Goal: Information Seeking & Learning: Learn about a topic

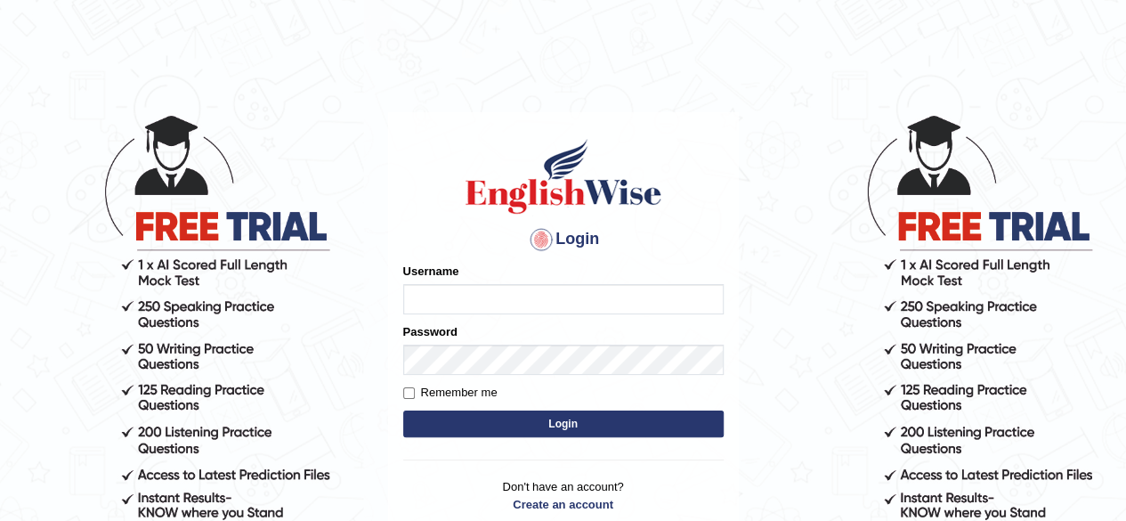
type input "pooja_123"
click at [550, 422] on button "Login" at bounding box center [563, 423] width 321 height 27
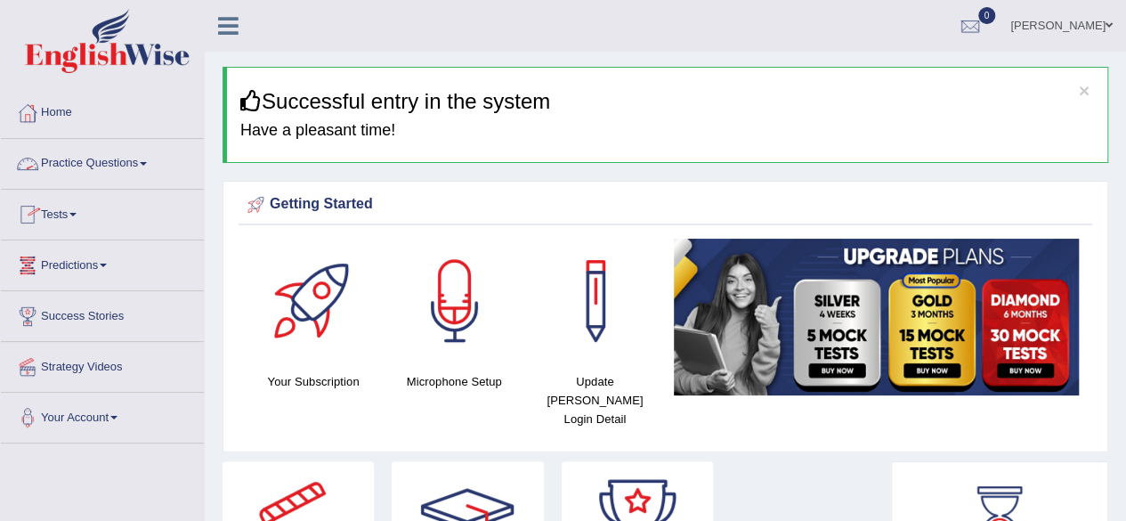
click at [53, 159] on link "Practice Questions" at bounding box center [102, 161] width 203 height 45
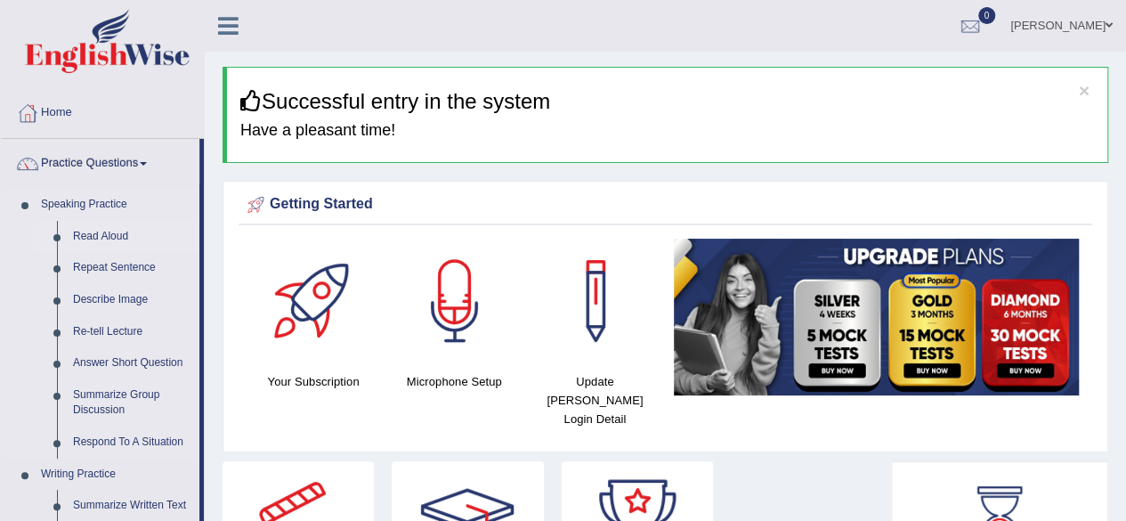
click at [93, 237] on link "Read Aloud" at bounding box center [132, 237] width 134 height 32
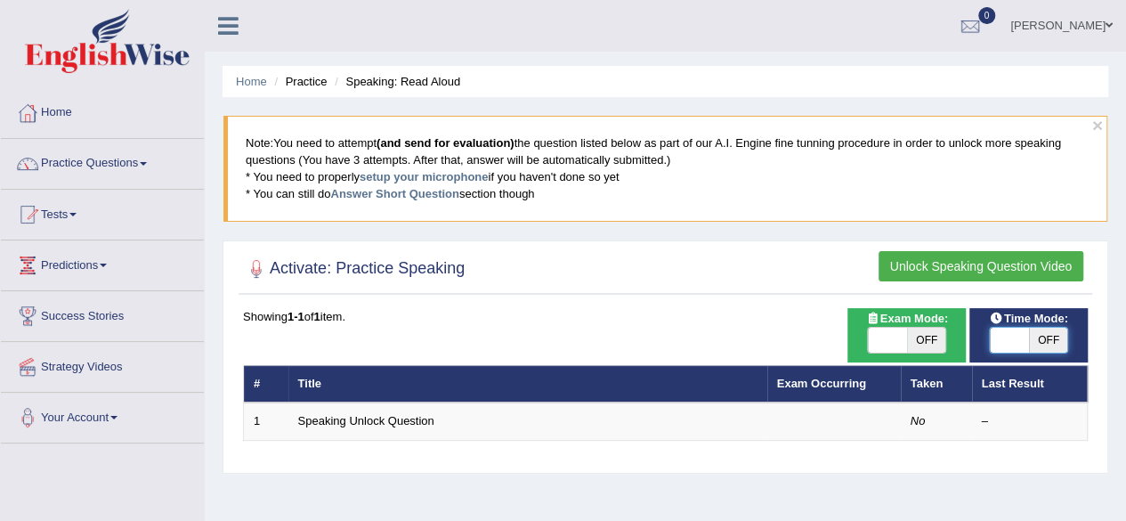
click at [996, 337] on span at bounding box center [1009, 340] width 39 height 25
checkbox input "true"
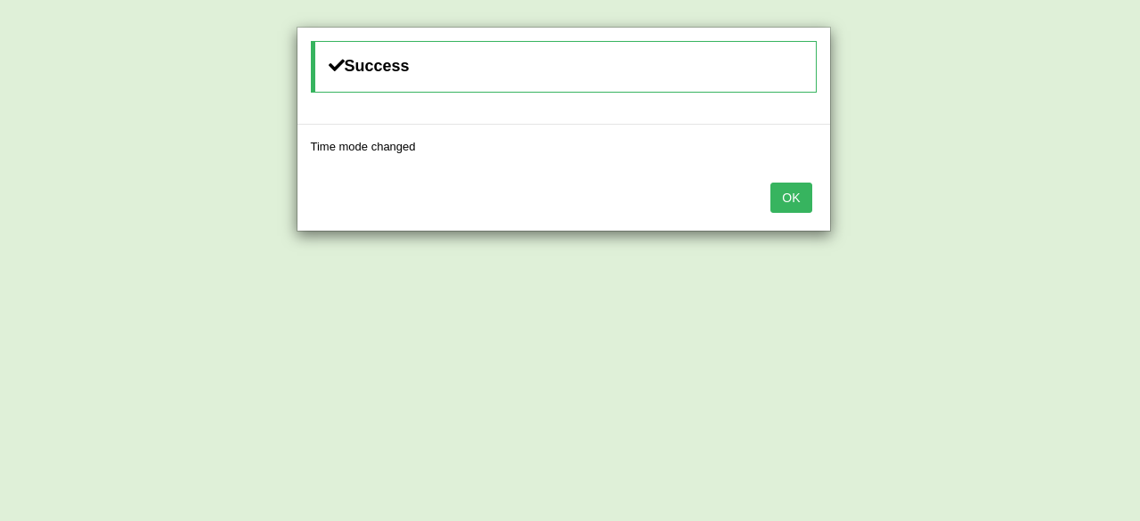
click at [801, 207] on button "OK" at bounding box center [790, 198] width 41 height 30
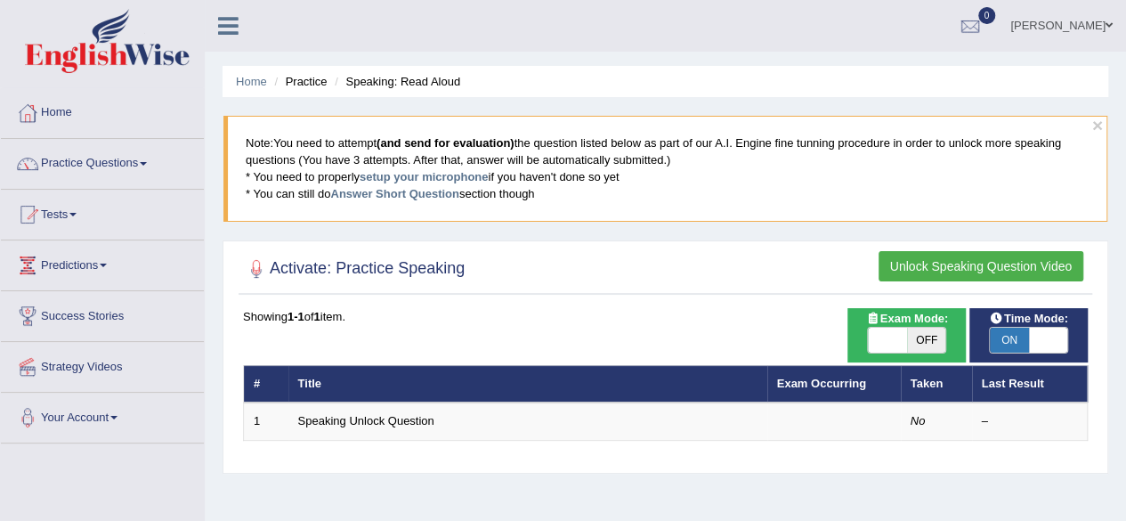
click at [964, 264] on button "Unlock Speaking Question Video" at bounding box center [981, 266] width 205 height 30
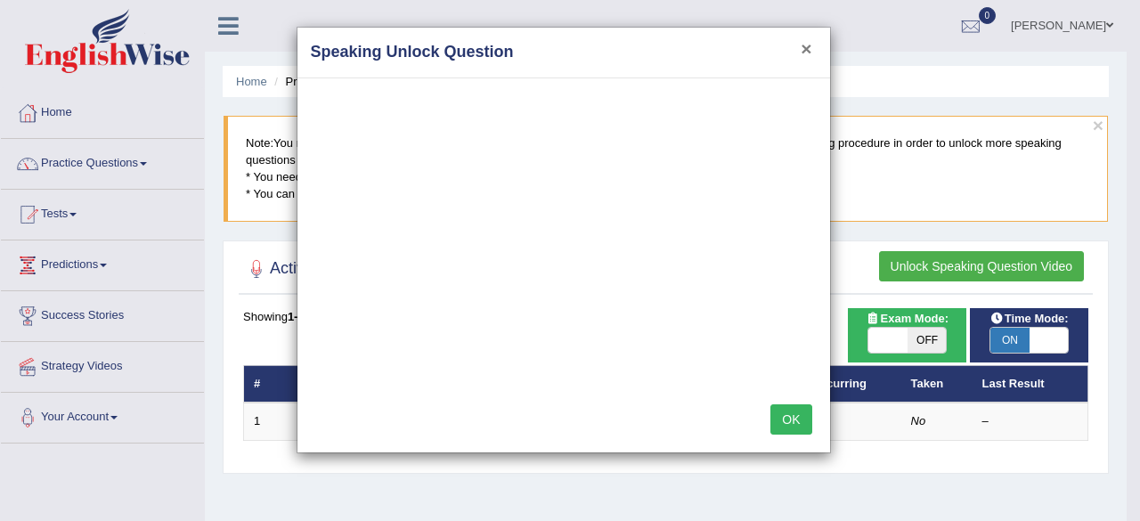
click at [802, 44] on button "×" at bounding box center [805, 48] width 11 height 19
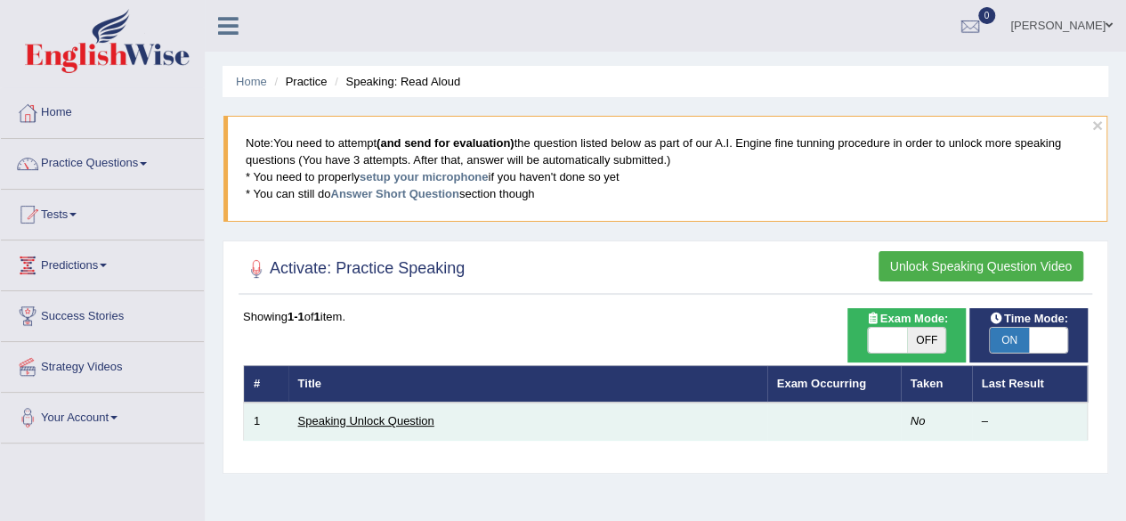
click at [328, 421] on link "Speaking Unlock Question" at bounding box center [366, 420] width 136 height 13
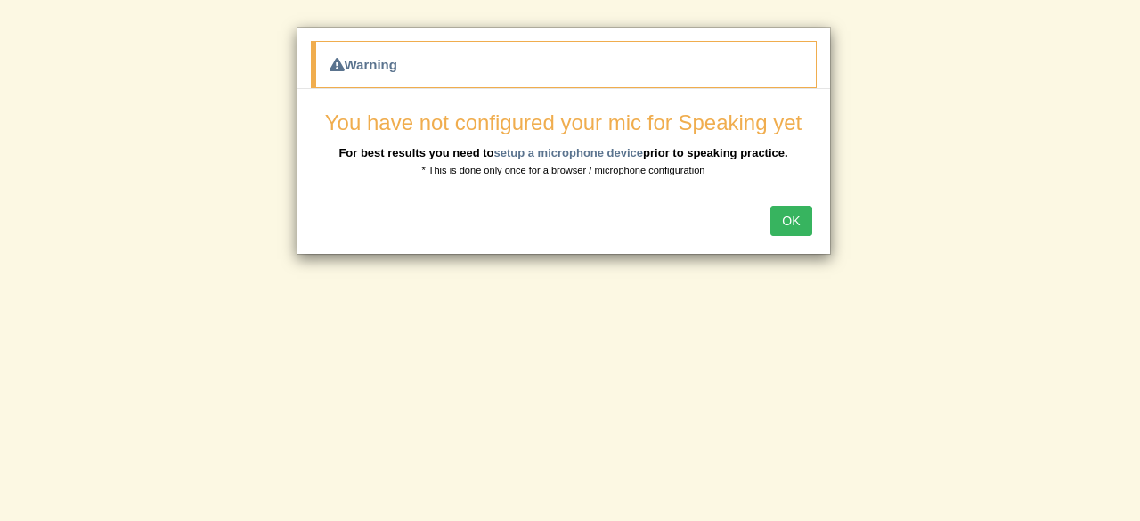
click at [792, 224] on button "OK" at bounding box center [790, 221] width 41 height 30
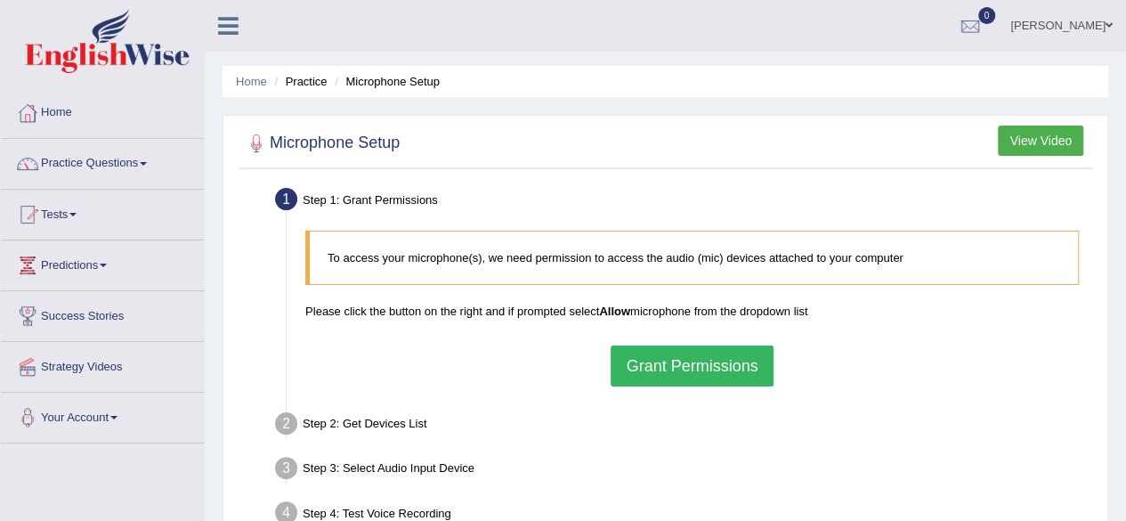
click at [719, 362] on button "Grant Permissions" at bounding box center [692, 365] width 162 height 41
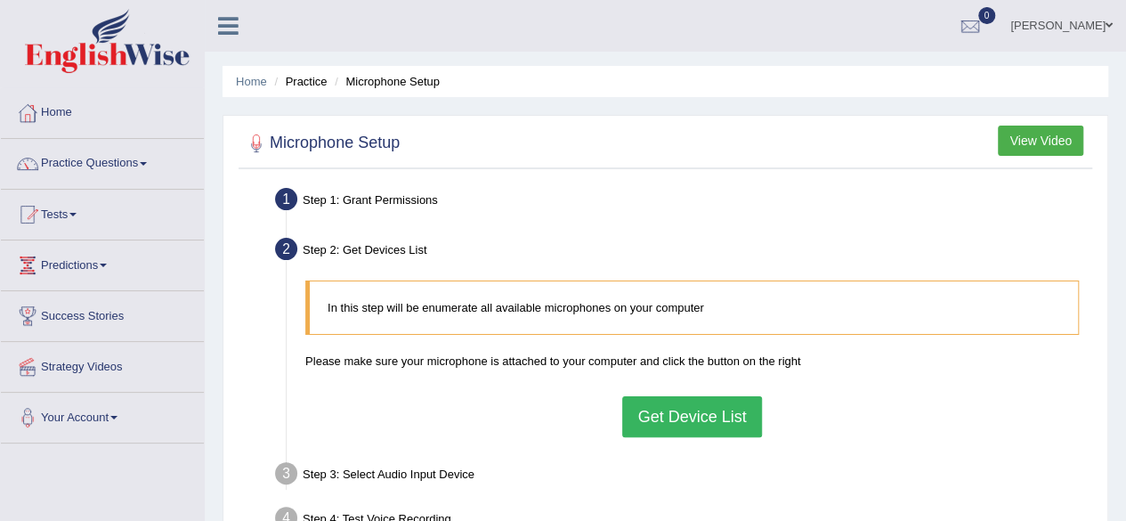
click at [684, 419] on button "Get Device List" at bounding box center [691, 416] width 139 height 41
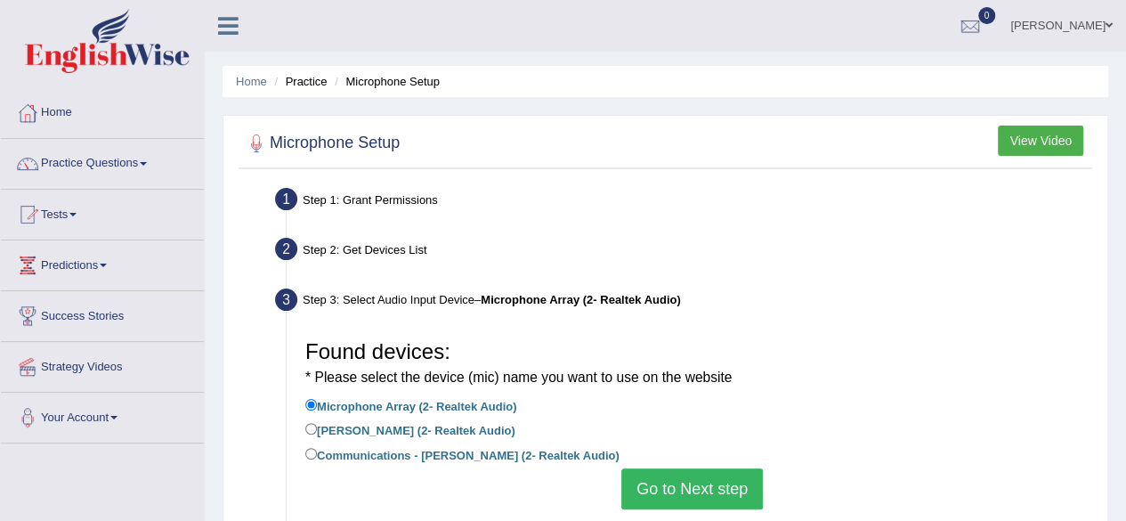
click at [696, 489] on button "Go to Next step" at bounding box center [693, 488] width 142 height 41
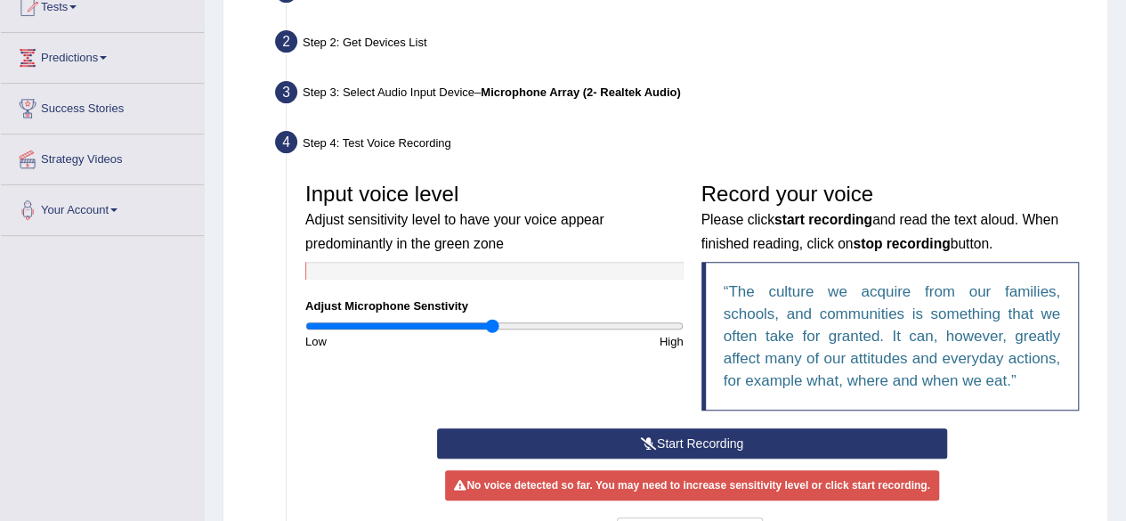
scroll to position [208, 0]
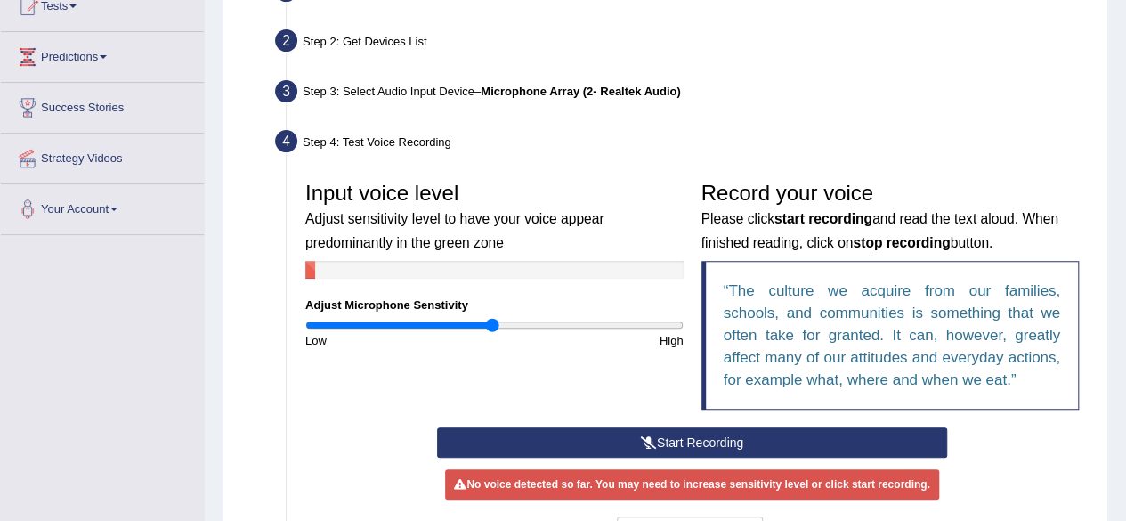
click at [687, 440] on button "Start Recording" at bounding box center [692, 442] width 510 height 30
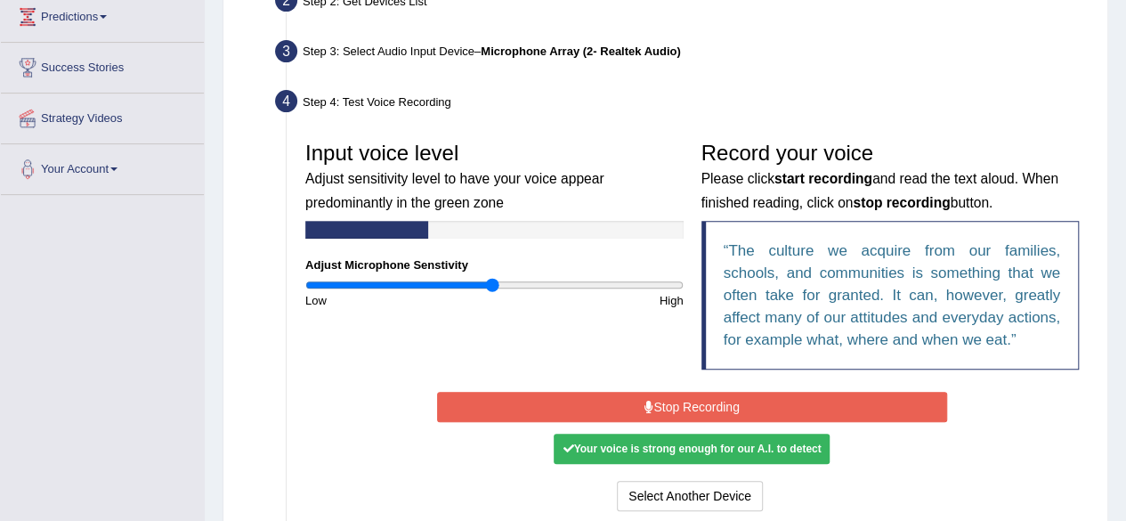
scroll to position [249, 0]
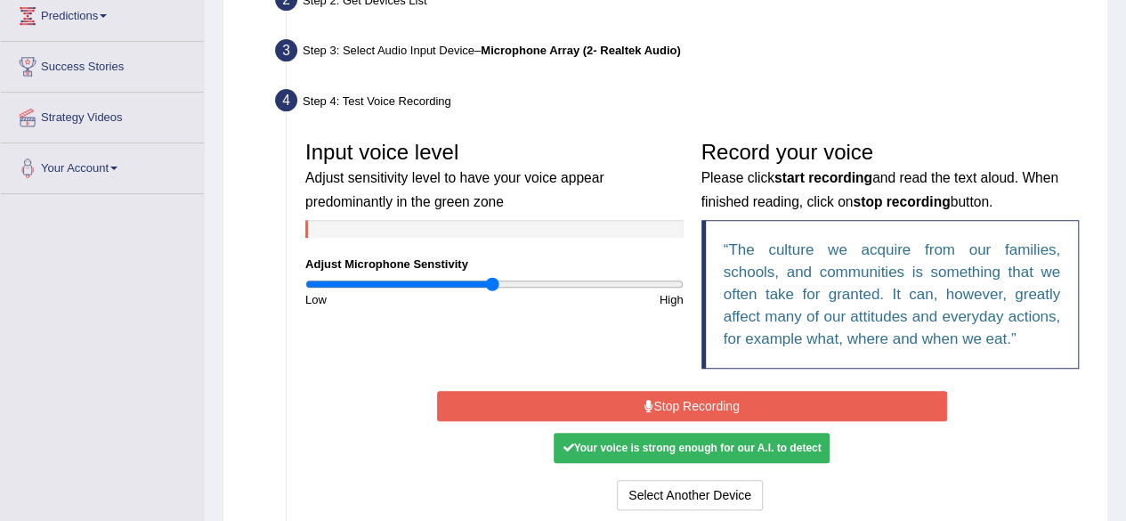
click at [679, 410] on button "Stop Recording" at bounding box center [692, 406] width 510 height 30
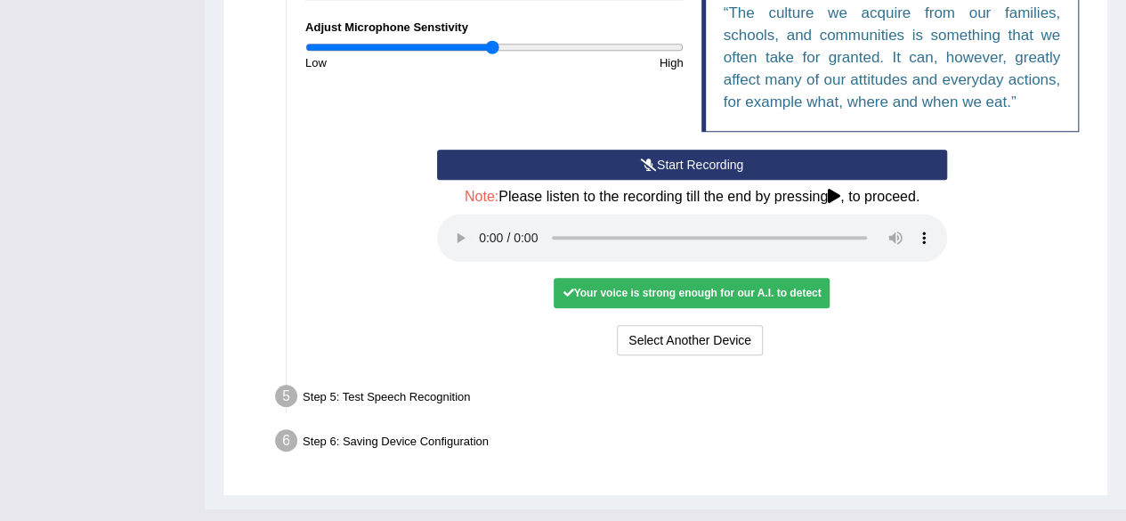
scroll to position [516, 0]
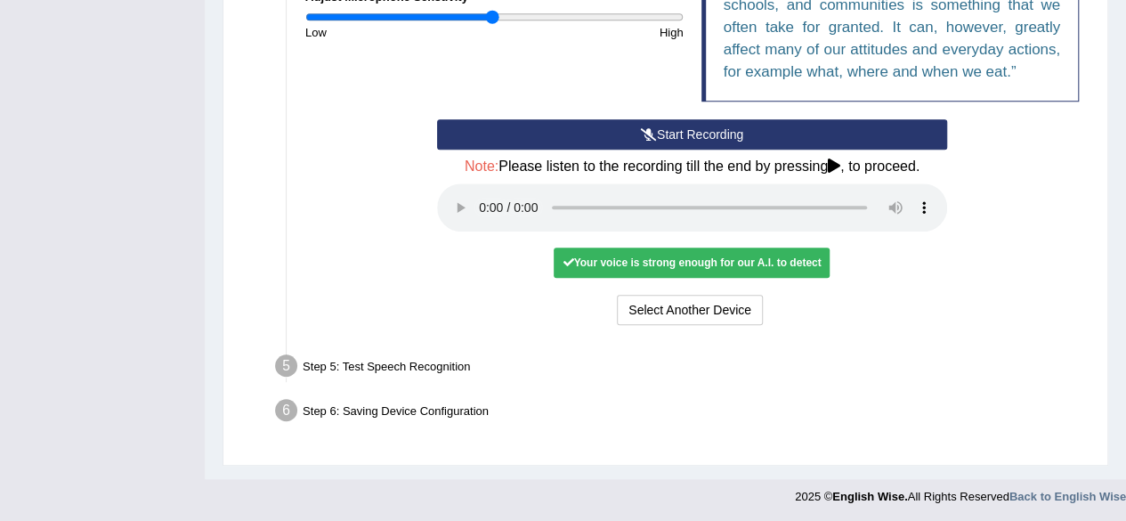
click at [389, 371] on div "Step 5: Test Speech Recognition" at bounding box center [683, 368] width 833 height 39
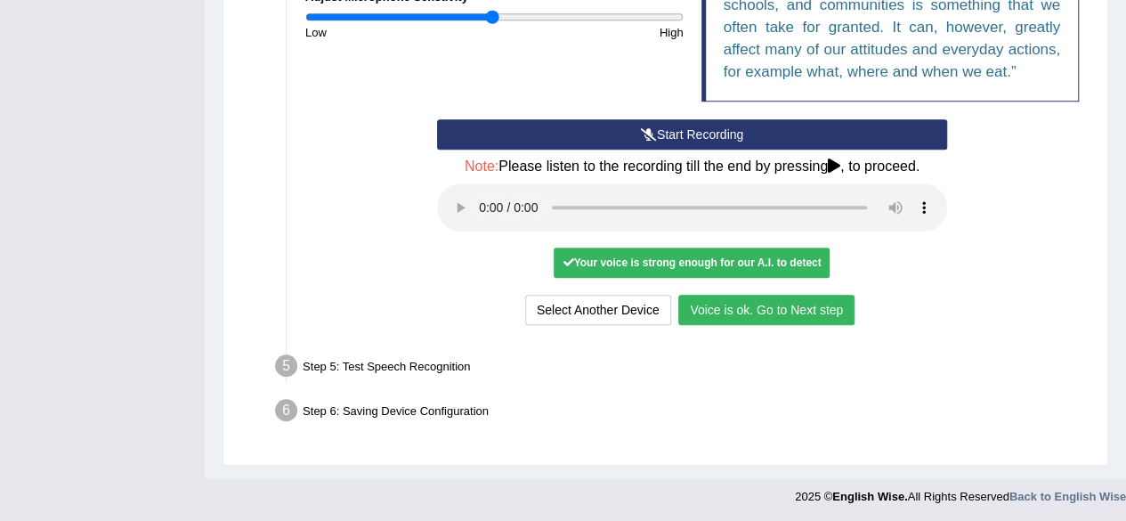
click at [367, 408] on div "Step 6: Saving Device Configuration" at bounding box center [683, 413] width 833 height 39
click at [603, 304] on button "Select Another Device" at bounding box center [598, 310] width 146 height 30
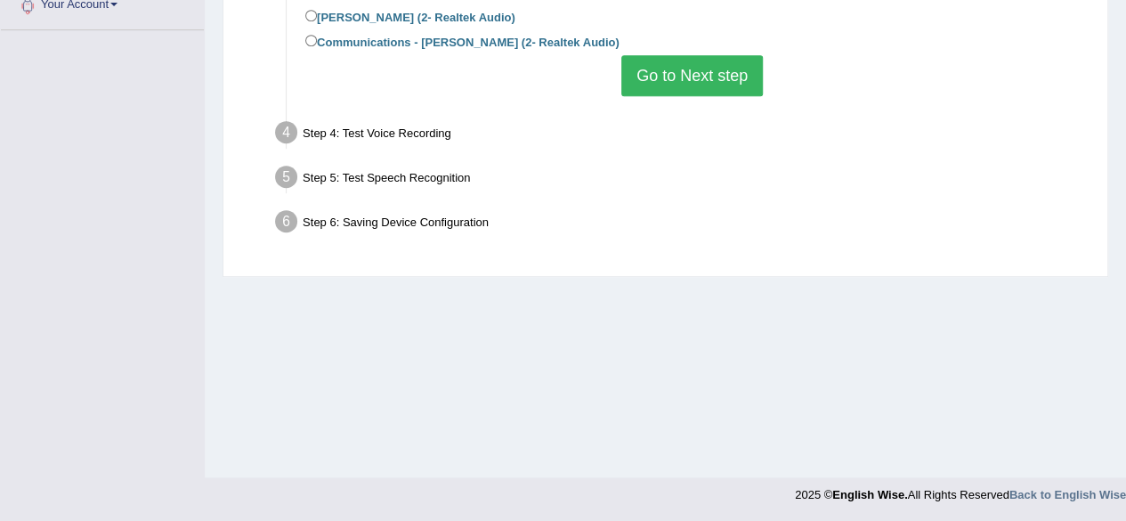
click at [673, 69] on button "Go to Next step" at bounding box center [693, 75] width 142 height 41
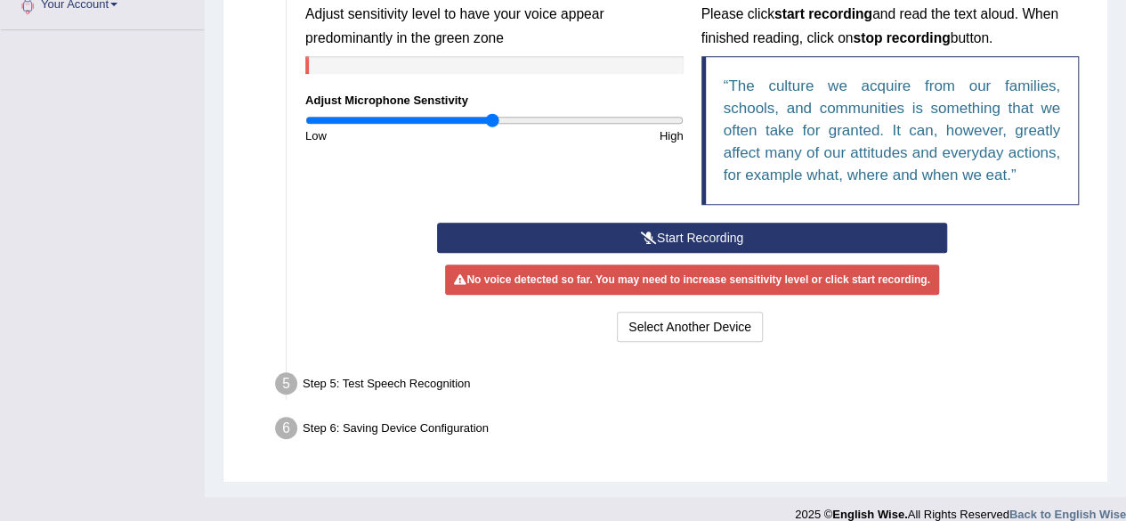
click at [655, 241] on button "Start Recording" at bounding box center [692, 238] width 510 height 30
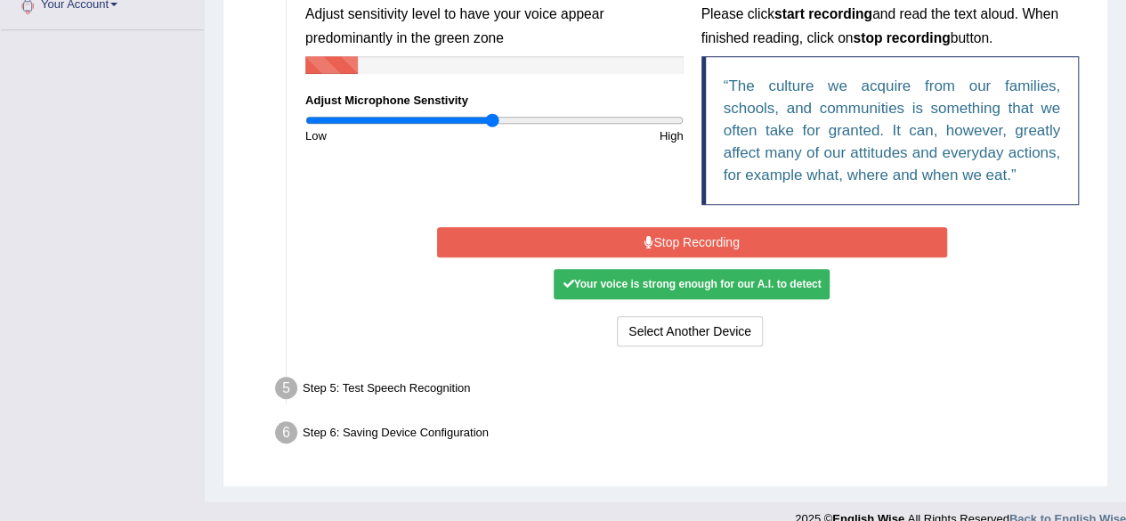
click at [655, 241] on button "Stop Recording" at bounding box center [692, 242] width 510 height 30
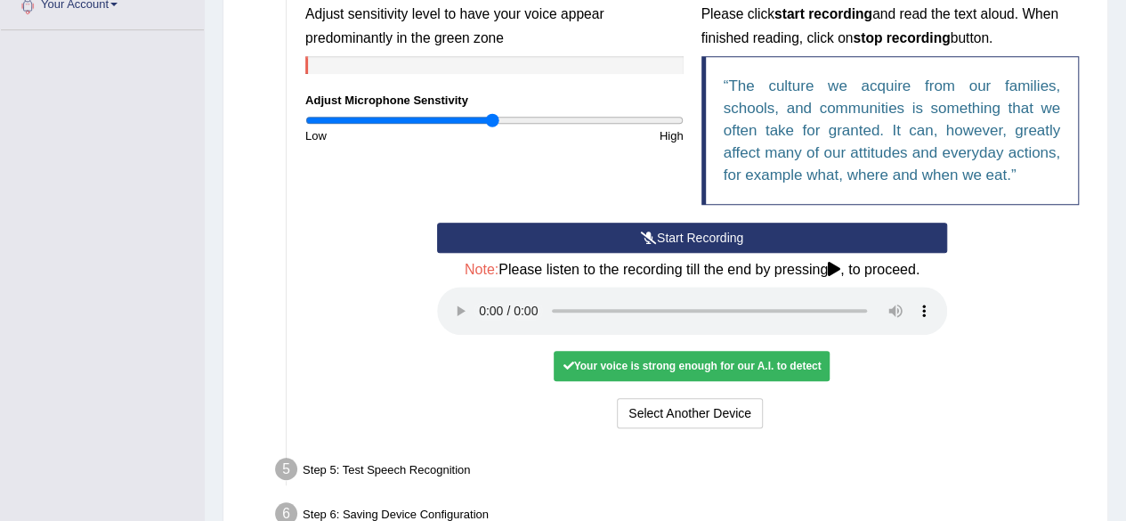
click at [664, 357] on div "Your voice is strong enough for our A.I. to detect" at bounding box center [692, 366] width 276 height 30
click at [965, 344] on div "Start Recording Stop Recording Note: Please listen to the recording till the en…" at bounding box center [693, 328] width 792 height 210
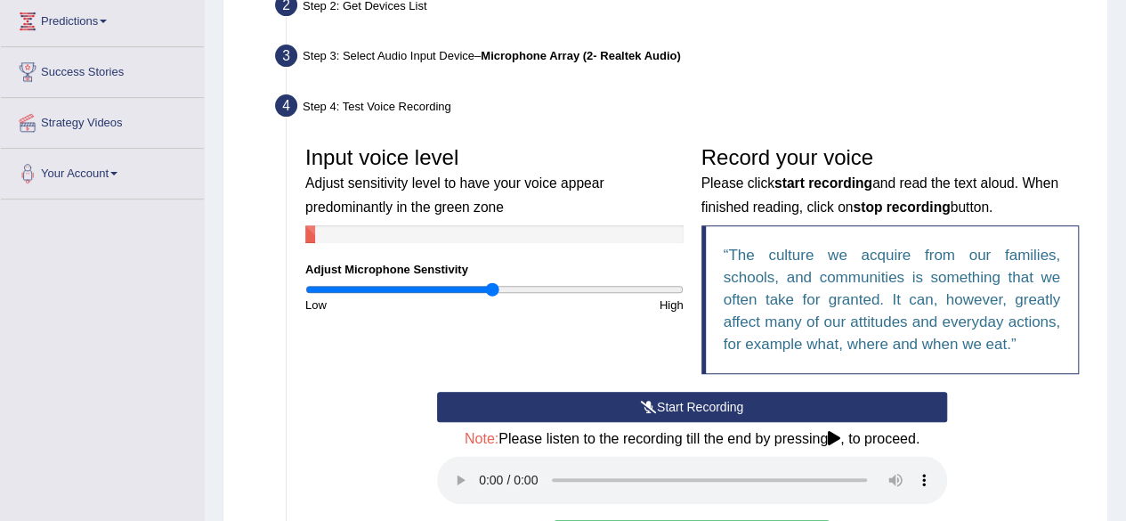
scroll to position [516, 0]
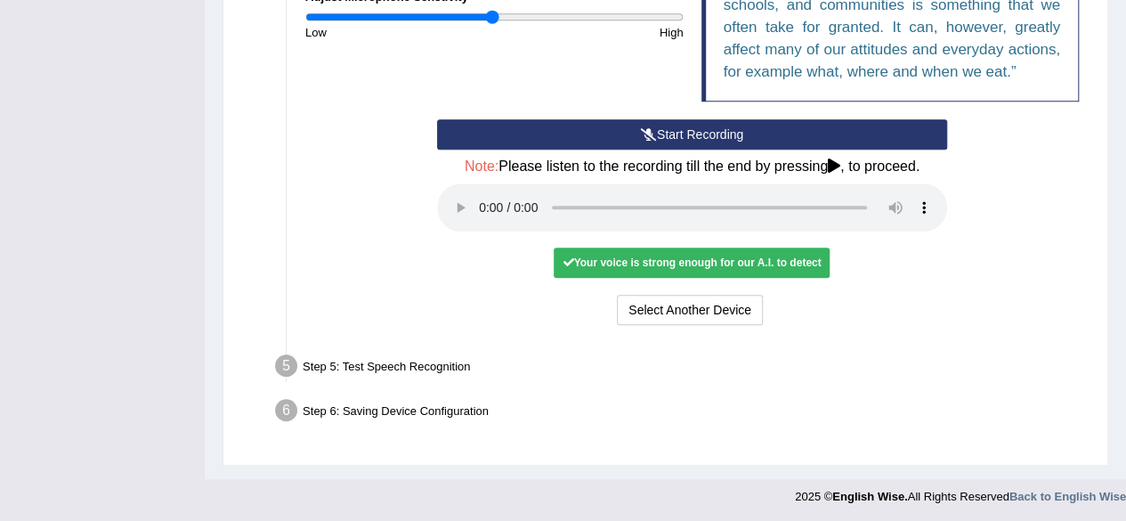
click at [375, 370] on div "Step 5: Test Speech Recognition" at bounding box center [683, 368] width 833 height 39
click at [345, 361] on div "Step 5: Test Speech Recognition" at bounding box center [683, 368] width 833 height 39
click at [378, 421] on div "Step 6: Saving Device Configuration" at bounding box center [683, 413] width 833 height 39
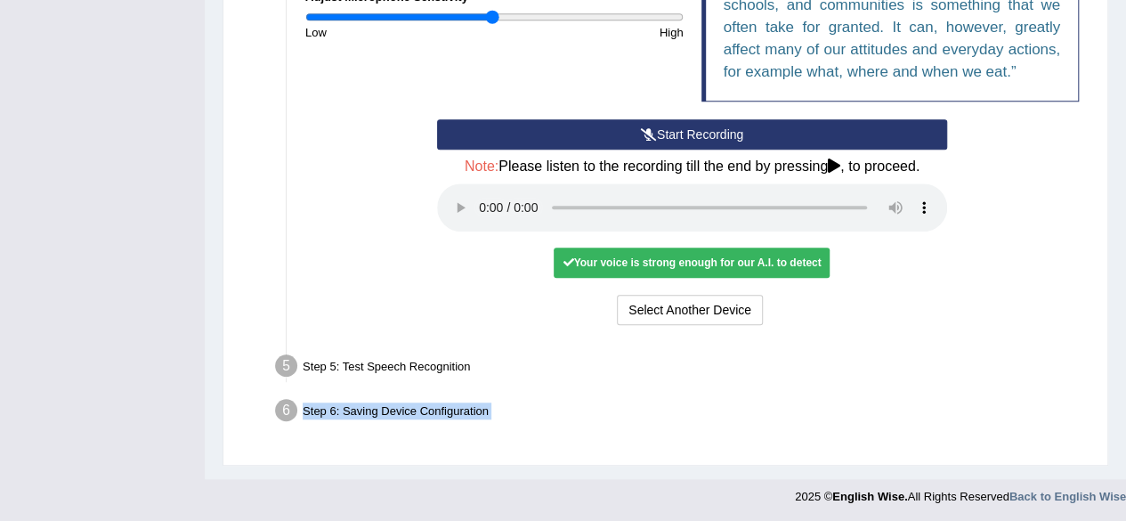
click at [378, 421] on div "Step 6: Saving Device Configuration" at bounding box center [683, 413] width 833 height 39
click at [537, 409] on div "Step 6: Saving Device Configuration" at bounding box center [683, 413] width 833 height 39
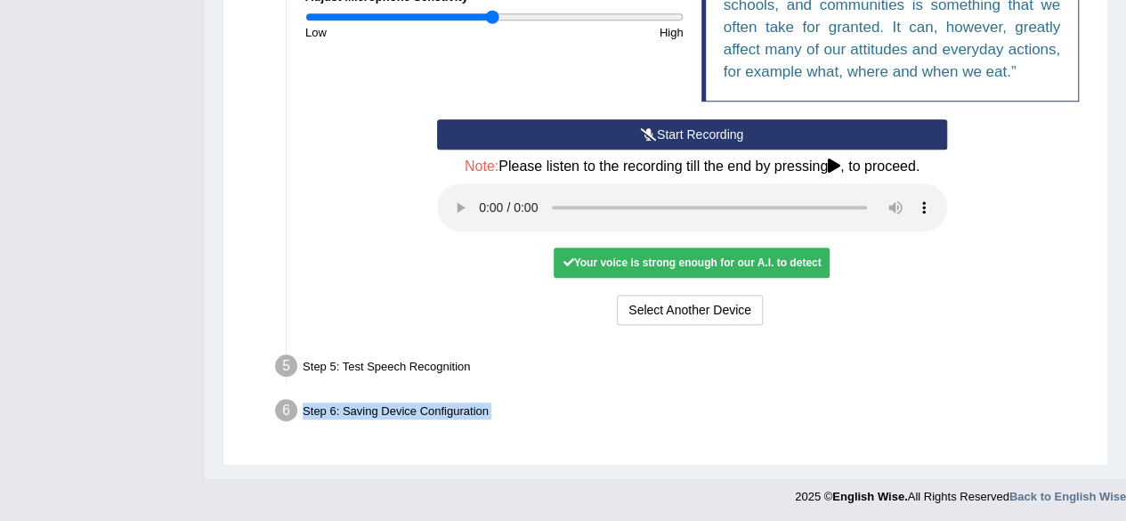
click at [537, 409] on div "Step 6: Saving Device Configuration" at bounding box center [683, 413] width 833 height 39
click at [933, 295] on div "Select Another Device Voice is ok. Go to Next step" at bounding box center [692, 312] width 510 height 35
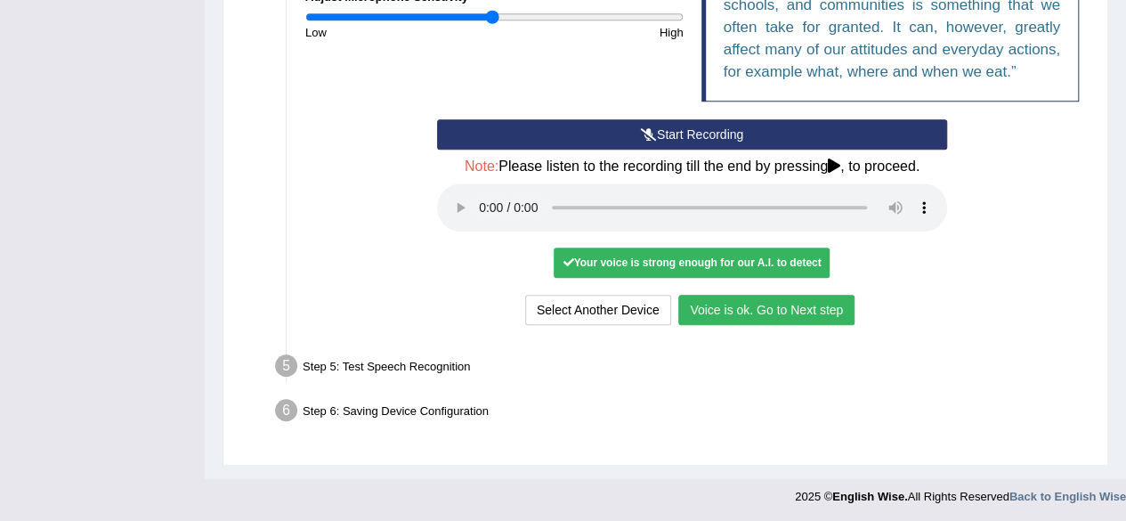
click at [817, 300] on button "Voice is ok. Go to Next step" at bounding box center [767, 310] width 176 height 30
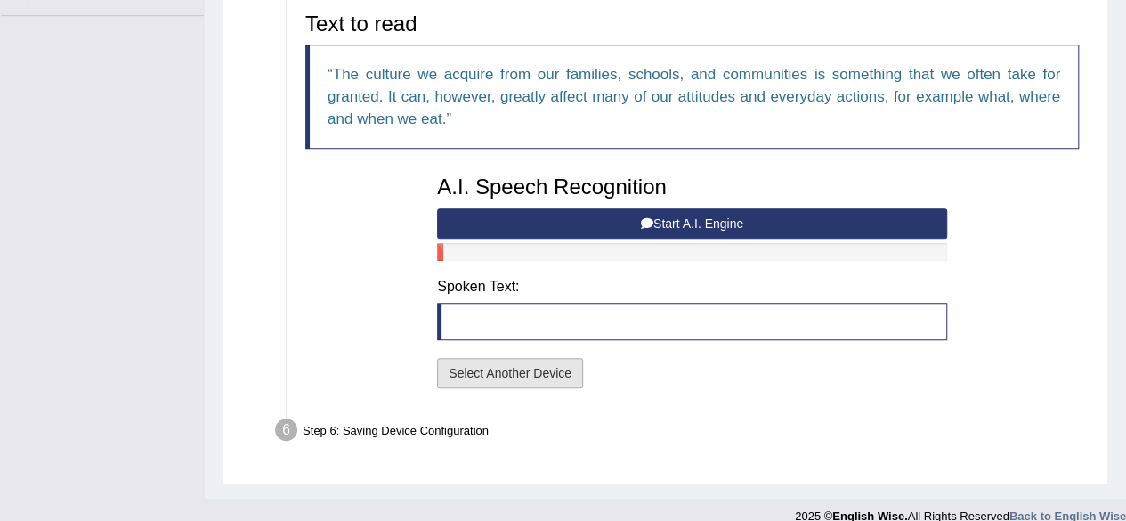
scroll to position [443, 0]
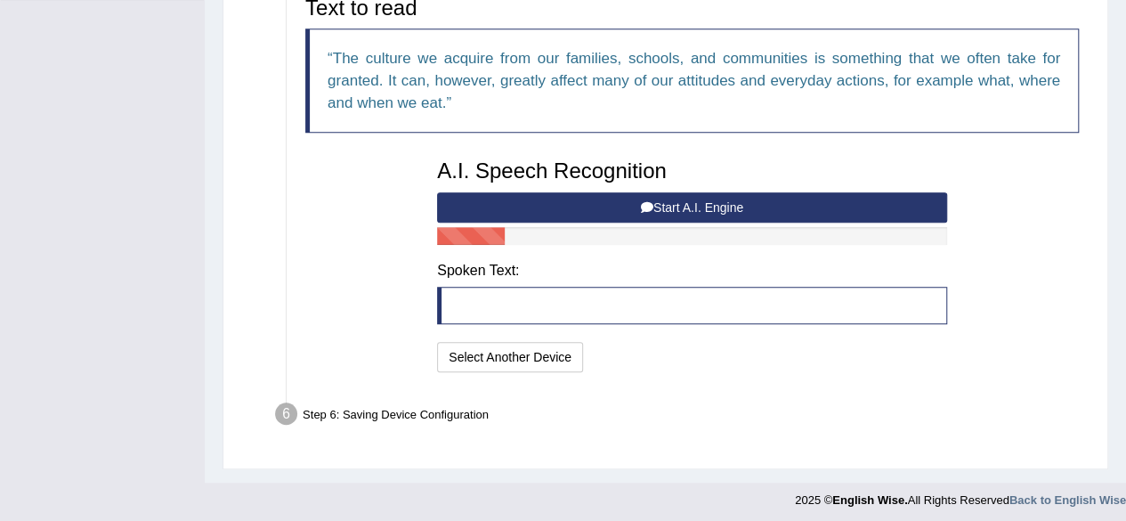
click at [504, 311] on blockquote at bounding box center [692, 305] width 510 height 37
click at [468, 218] on button "Start A.I. Engine" at bounding box center [692, 207] width 510 height 30
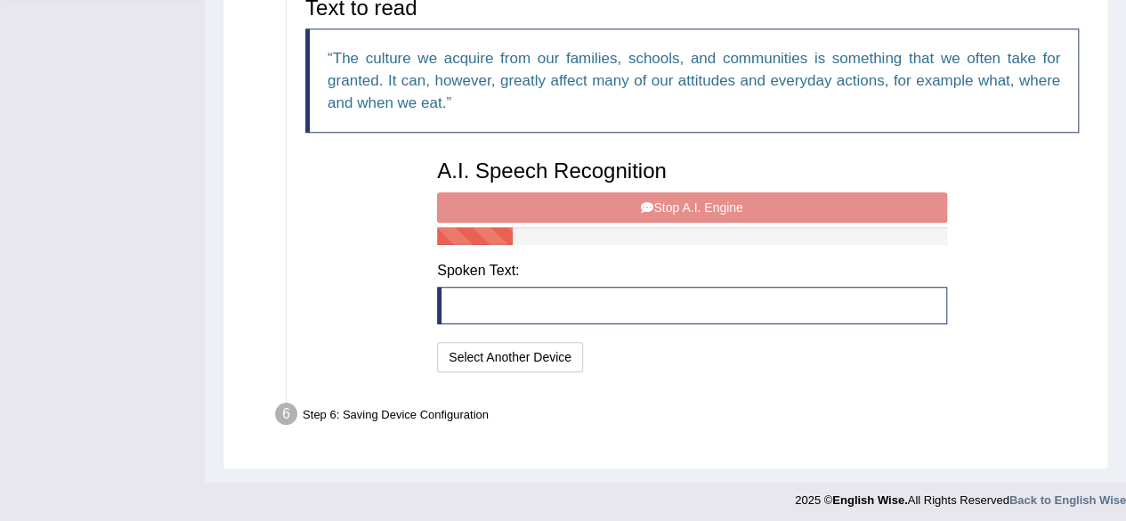
click at [701, 207] on div "A.I. Speech Recognition Start A.I. Engine Stop A.I. Engine Note: Please listen …" at bounding box center [692, 263] width 528 height 226
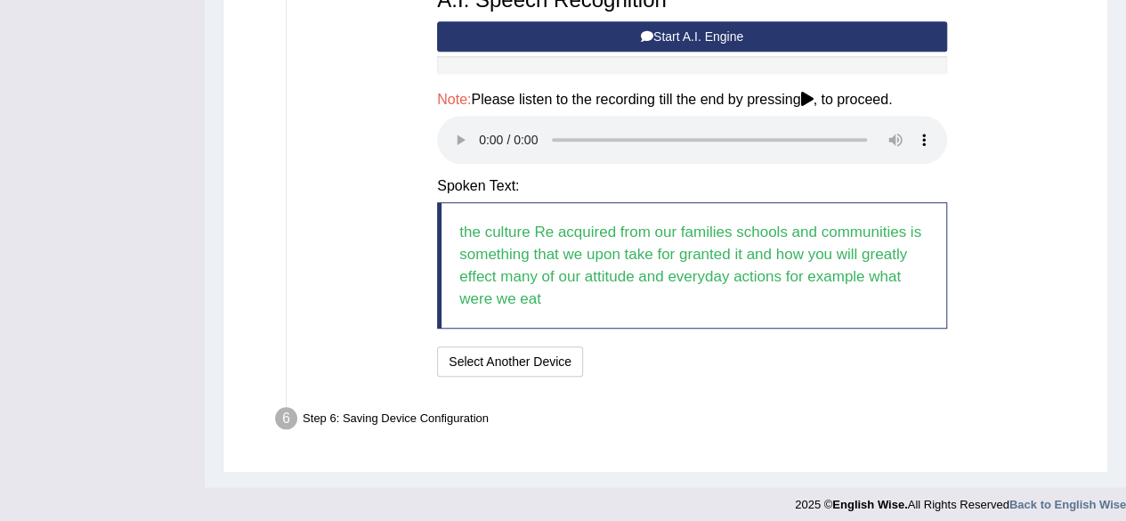
scroll to position [622, 0]
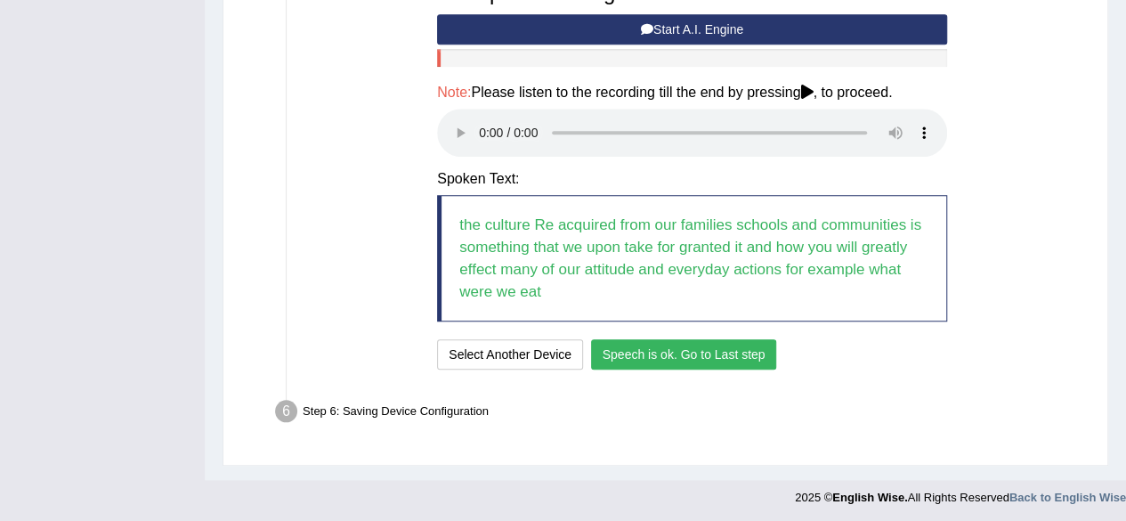
click at [693, 359] on button "Speech is ok. Go to Last step" at bounding box center [684, 354] width 186 height 30
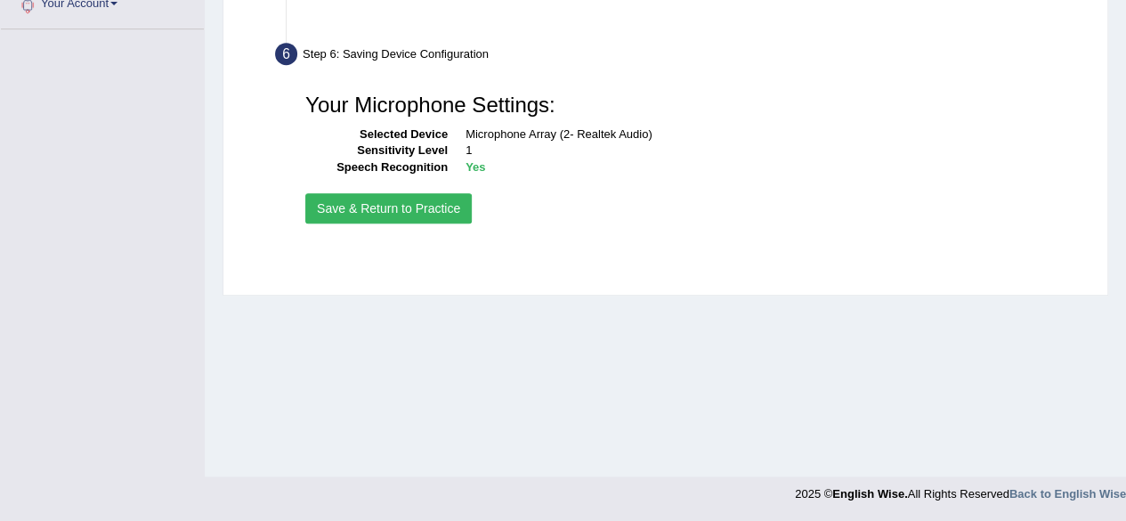
scroll to position [413, 0]
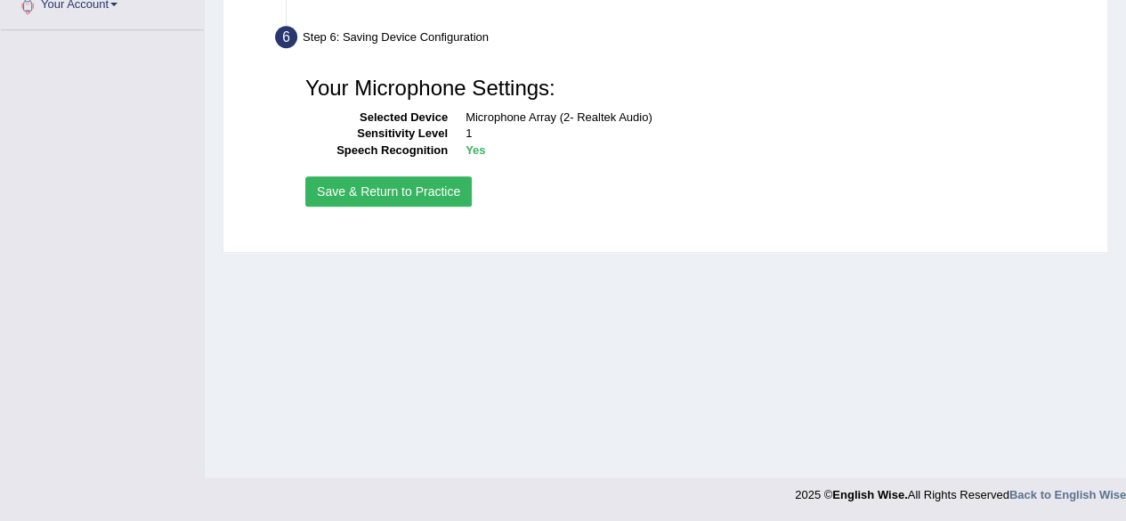
click at [419, 200] on button "Save & Return to Practice" at bounding box center [388, 191] width 167 height 30
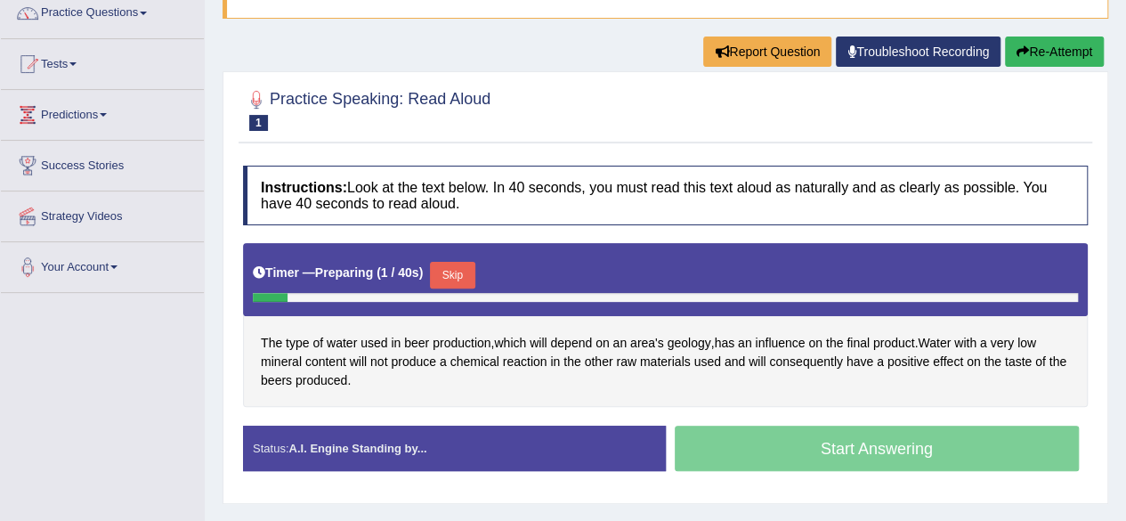
scroll to position [151, 0]
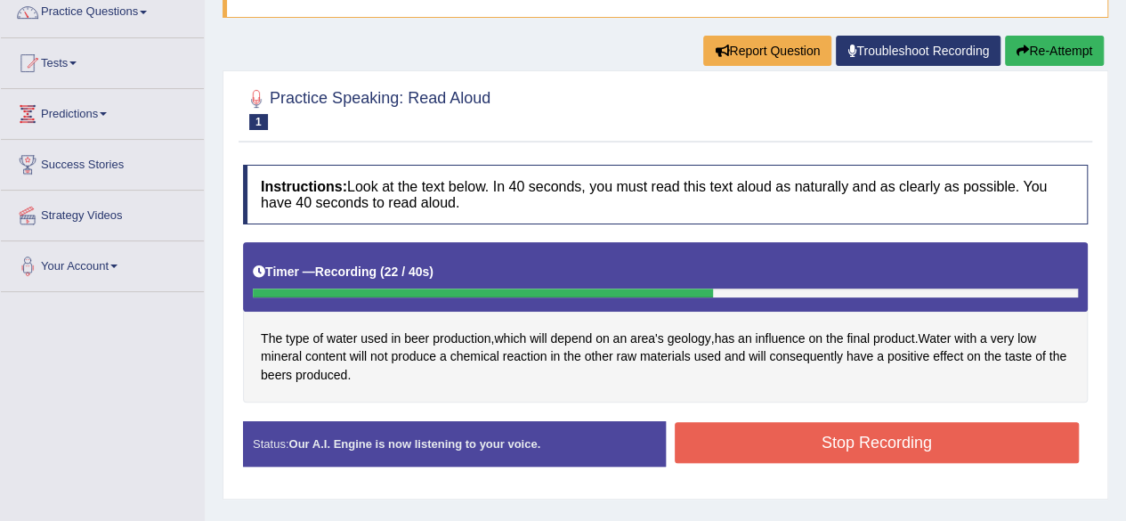
click at [790, 452] on button "Stop Recording" at bounding box center [877, 442] width 405 height 41
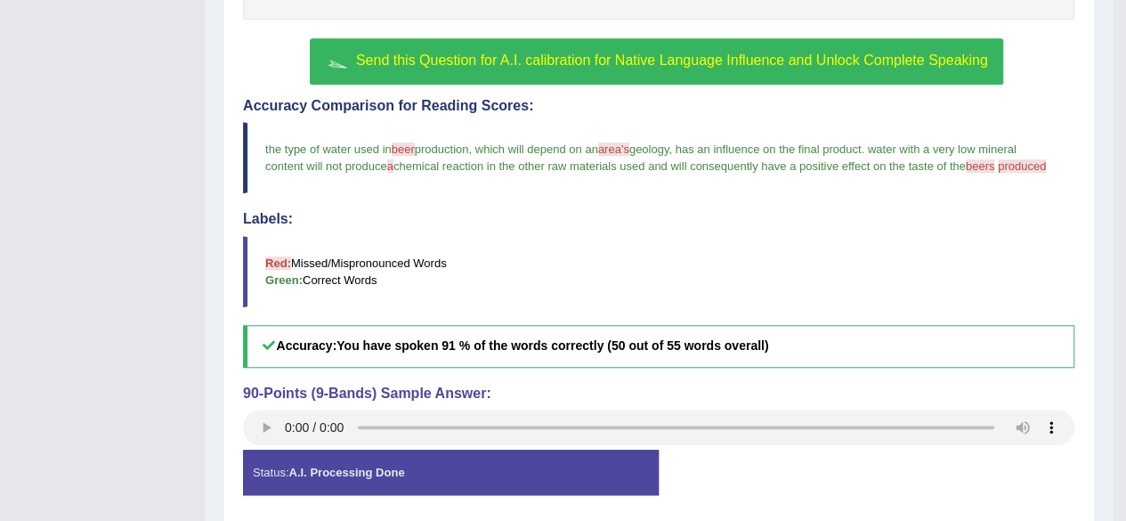
scroll to position [534, 0]
click at [259, 378] on div "Instructions: Look at the text below. In 40 seconds, you must read this text al…" at bounding box center [659, 145] width 841 height 745
click at [299, 482] on div "Status: A.I. Processing Done" at bounding box center [451, 472] width 416 height 45
click at [334, 458] on div "Status: A.I. Processing Done" at bounding box center [451, 472] width 416 height 45
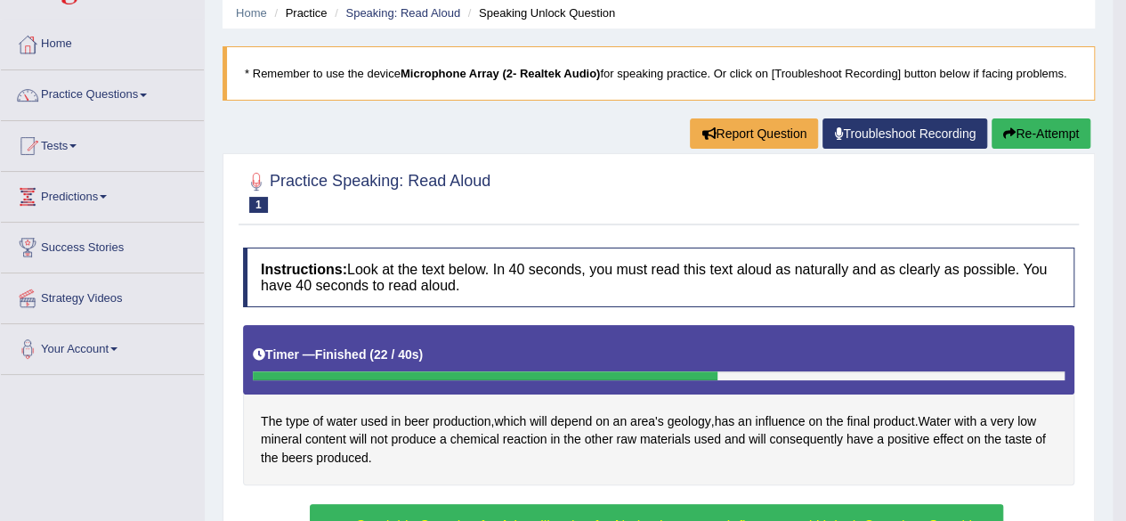
scroll to position [0, 0]
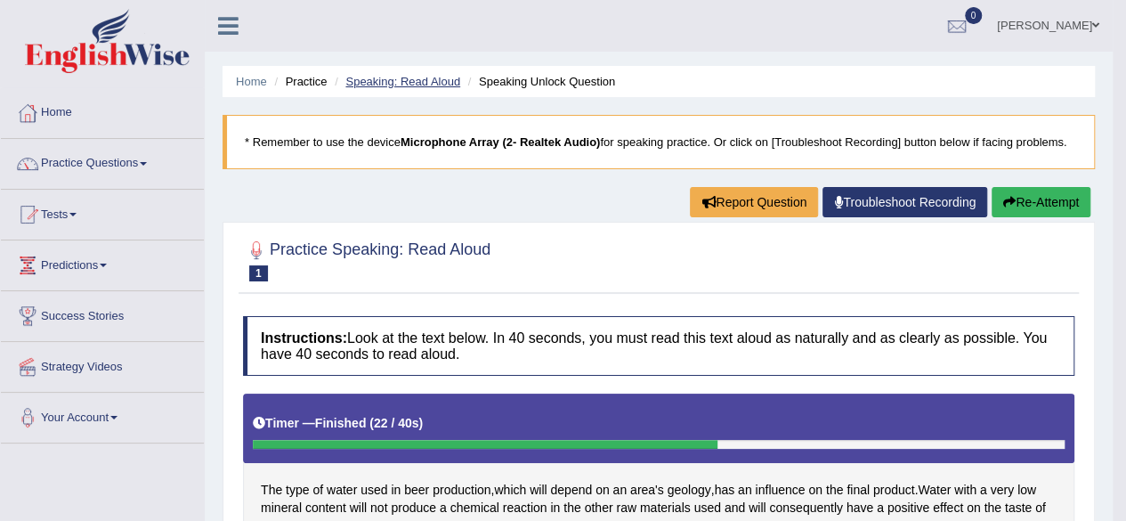
click at [413, 76] on link "Speaking: Read Aloud" at bounding box center [402, 81] width 115 height 13
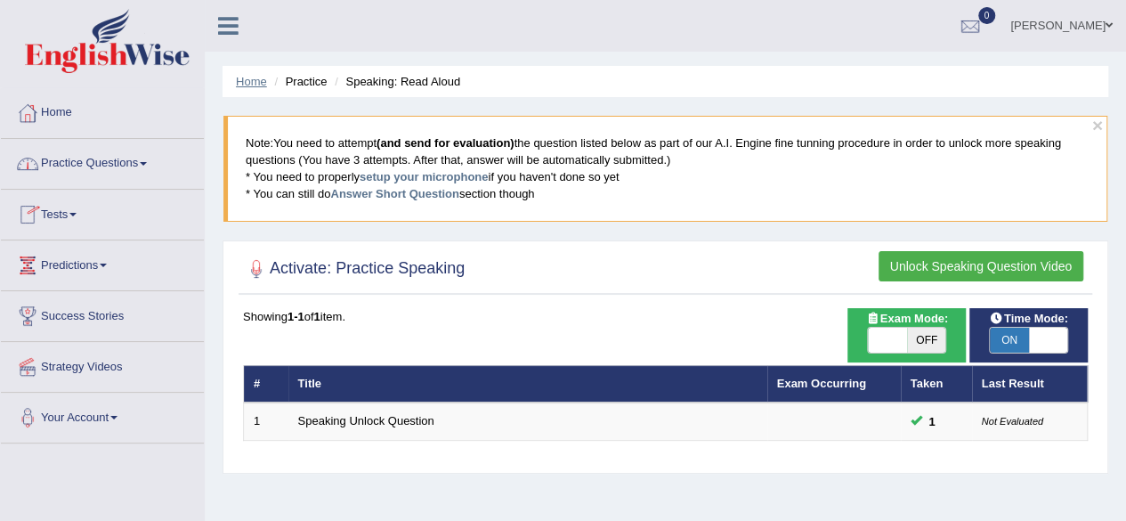
click at [256, 77] on link "Home" at bounding box center [251, 81] width 31 height 13
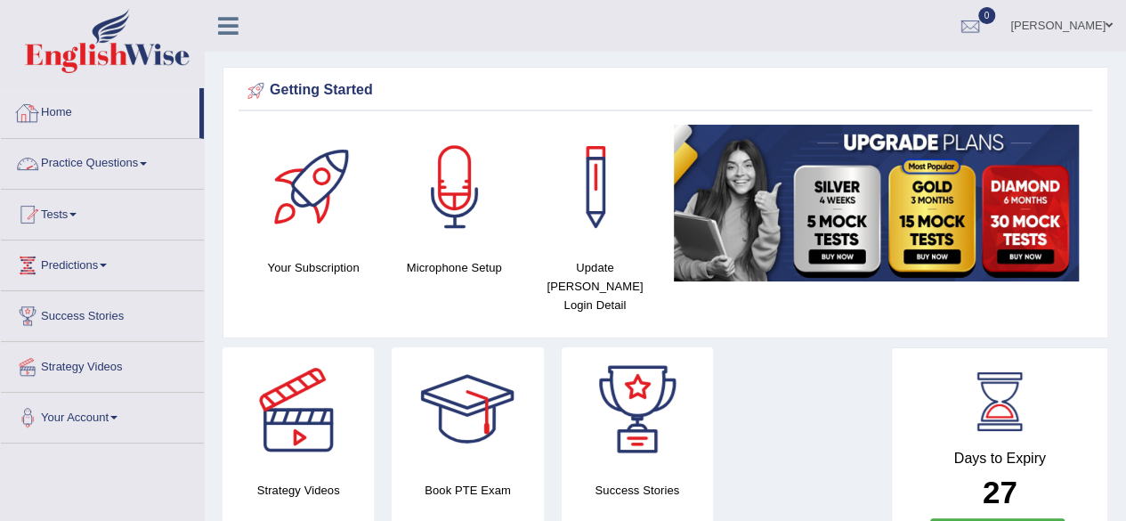
click at [32, 158] on div at bounding box center [27, 163] width 27 height 27
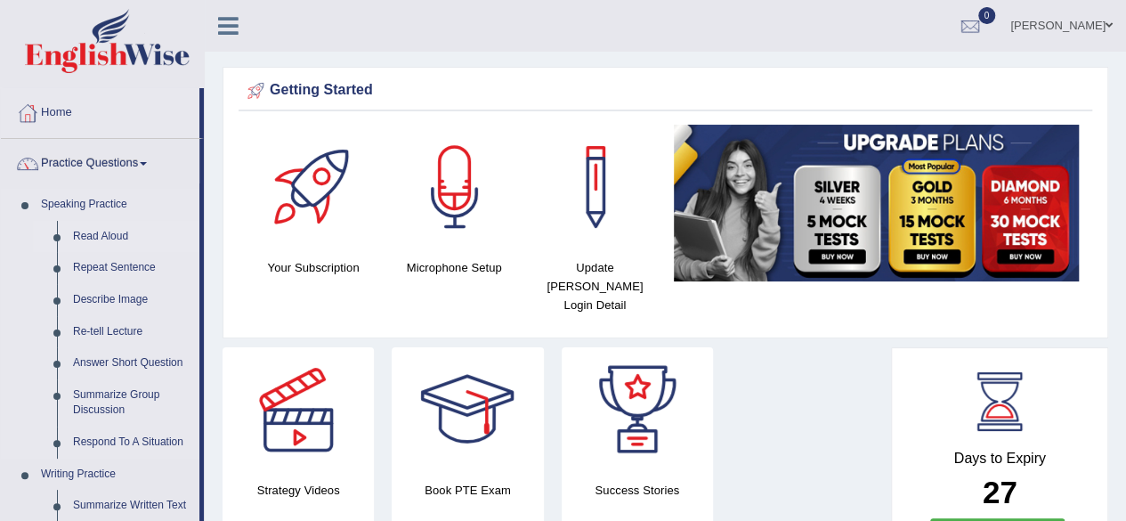
click at [75, 240] on link "Read Aloud" at bounding box center [132, 237] width 134 height 32
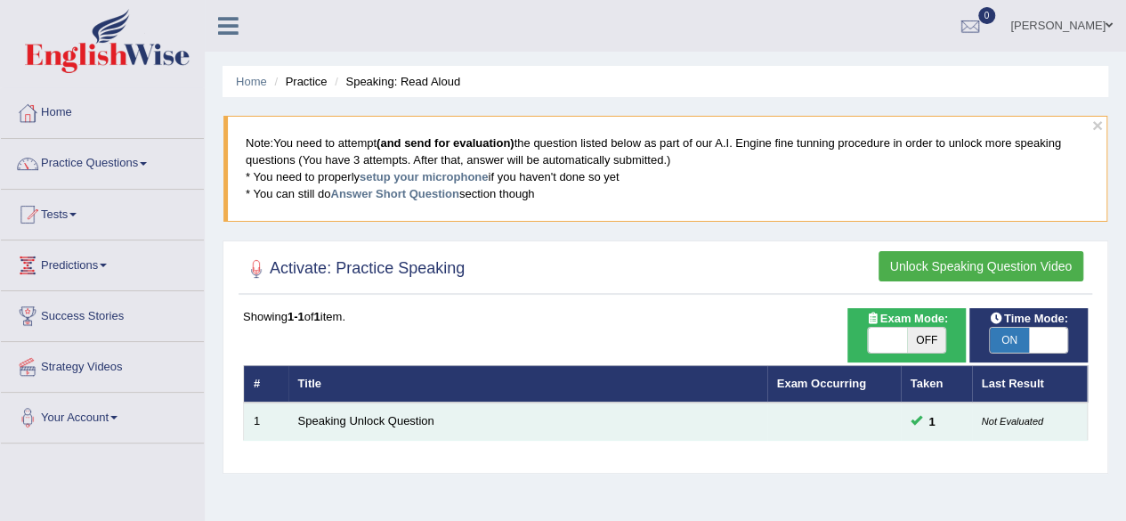
click at [508, 427] on td "Speaking Unlock Question" at bounding box center [527, 420] width 479 height 37
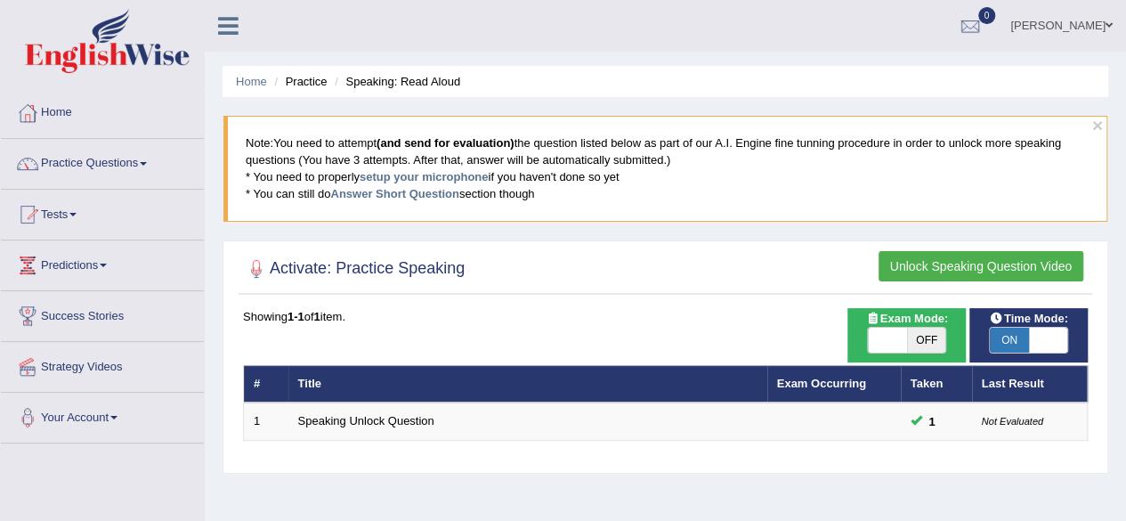
click at [955, 259] on button "Unlock Speaking Question Video" at bounding box center [981, 266] width 205 height 30
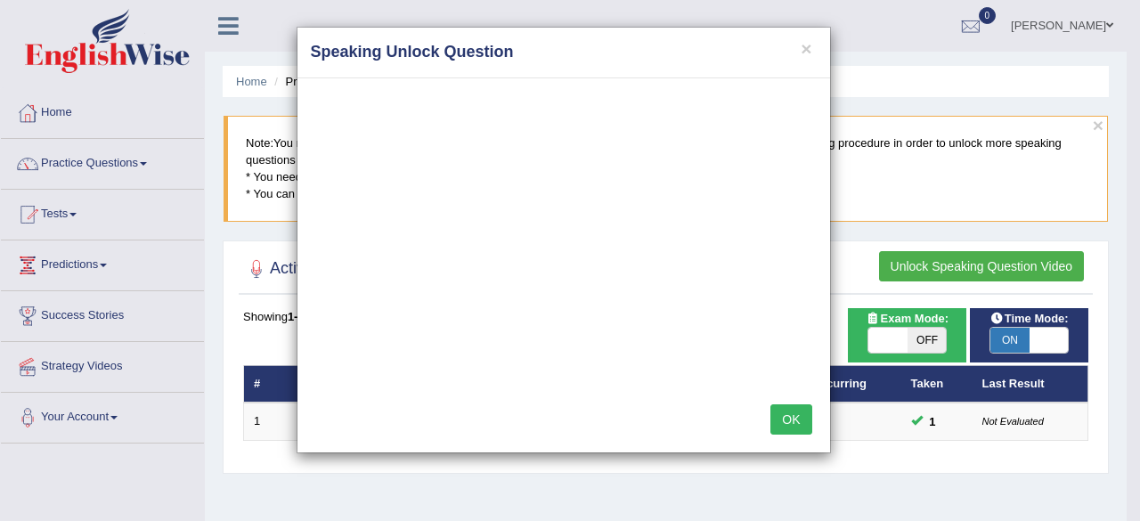
click at [782, 423] on button "OK" at bounding box center [790, 419] width 41 height 30
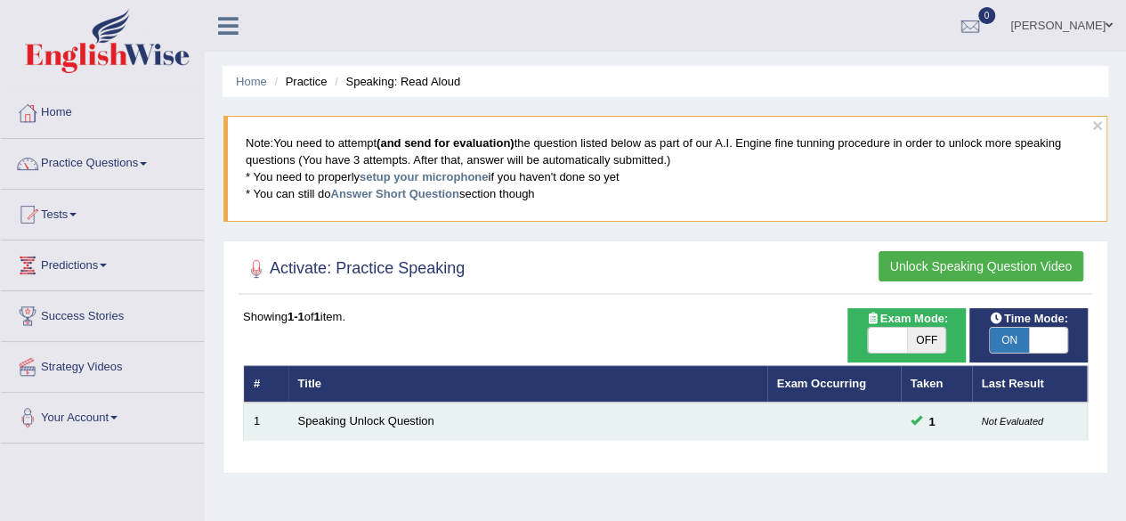
click at [922, 412] on span "1" at bounding box center [932, 421] width 20 height 19
click at [484, 430] on td "Speaking Unlock Question" at bounding box center [527, 420] width 479 height 37
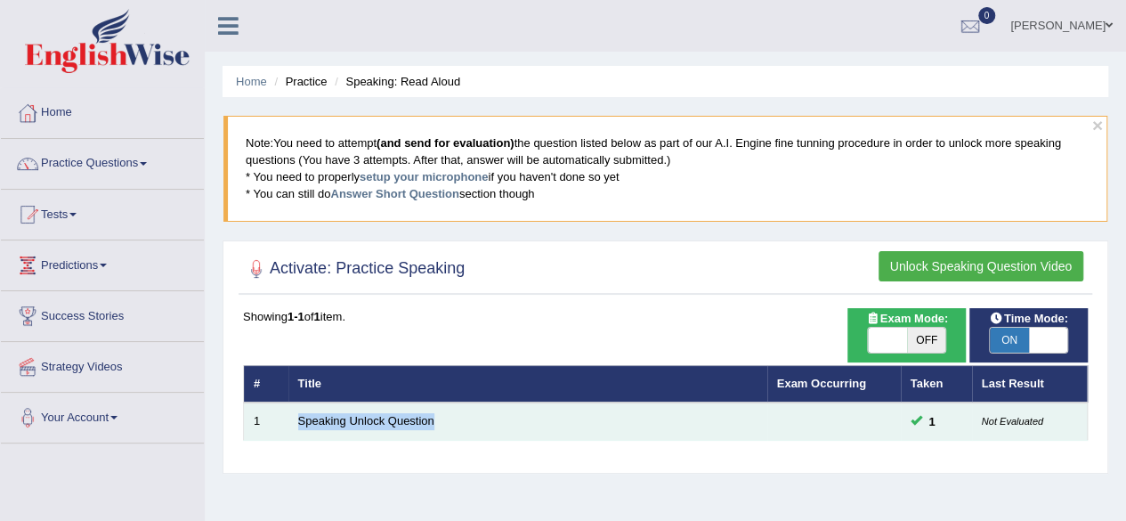
click at [484, 430] on td "Speaking Unlock Question" at bounding box center [527, 420] width 479 height 37
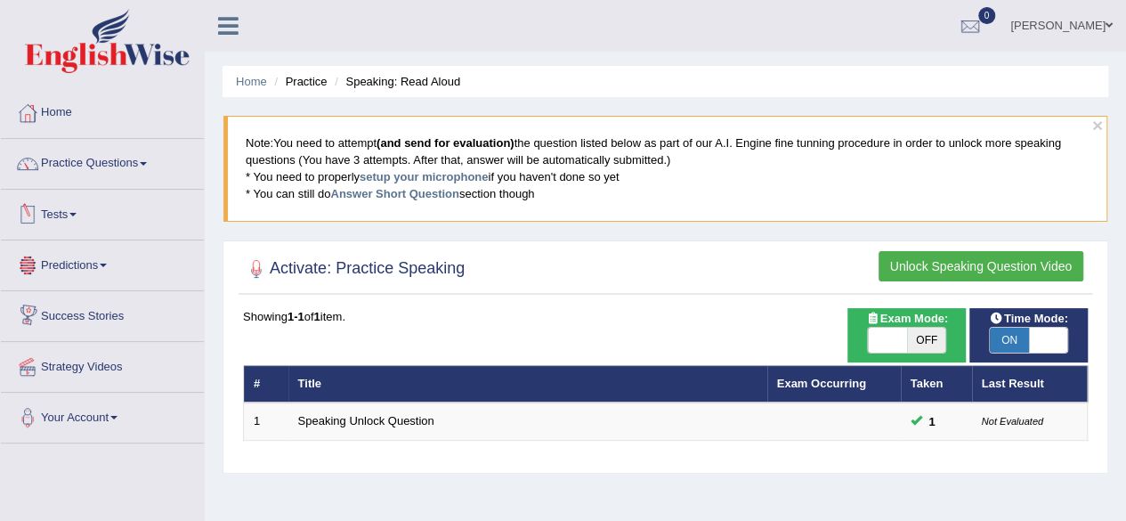
click at [64, 205] on link "Tests" at bounding box center [102, 212] width 203 height 45
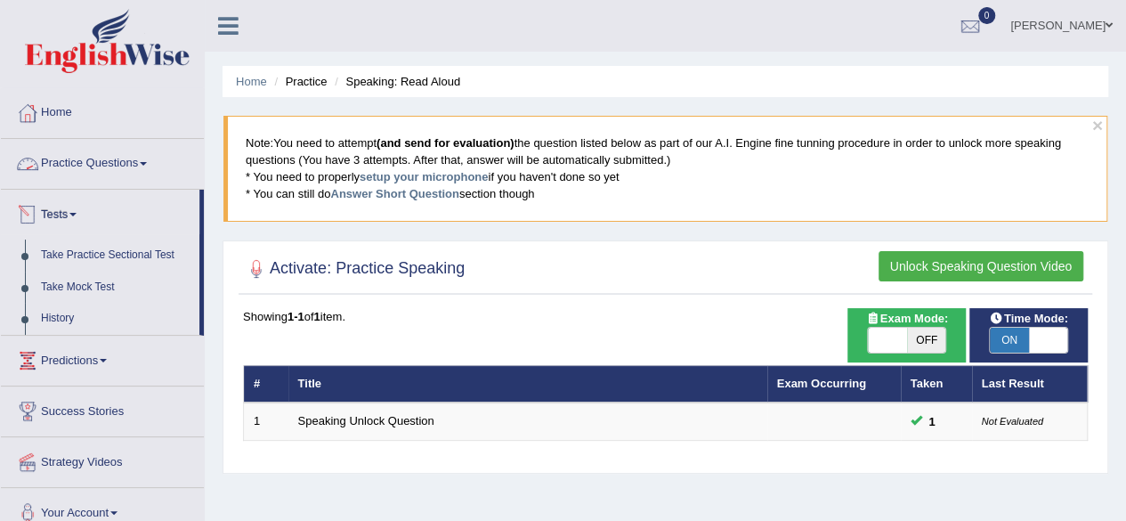
click at [89, 156] on link "Practice Questions" at bounding box center [102, 161] width 203 height 45
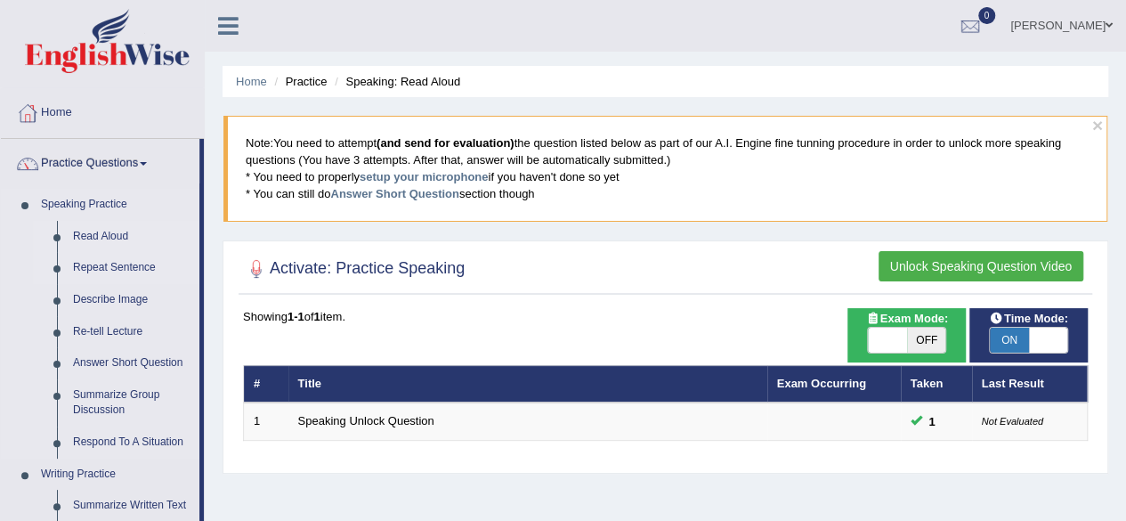
click at [94, 266] on link "Repeat Sentence" at bounding box center [132, 268] width 134 height 32
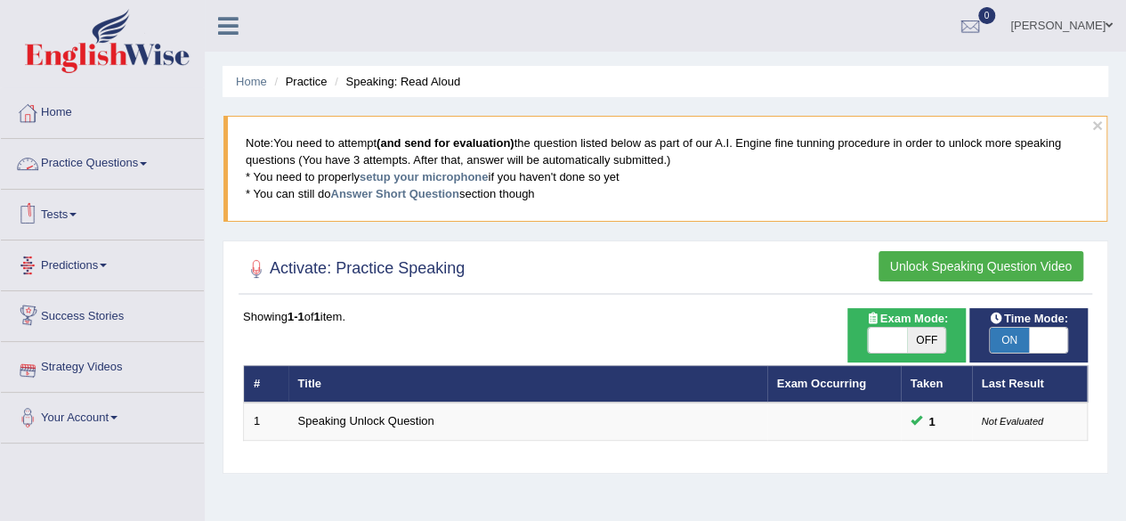
click at [94, 155] on link "Practice Questions" at bounding box center [102, 161] width 203 height 45
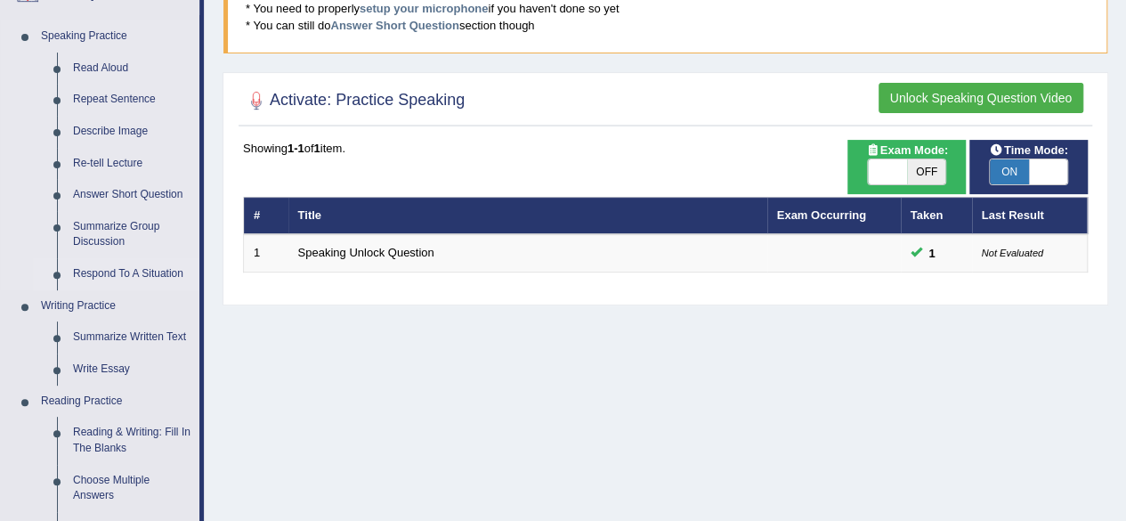
scroll to position [169, 0]
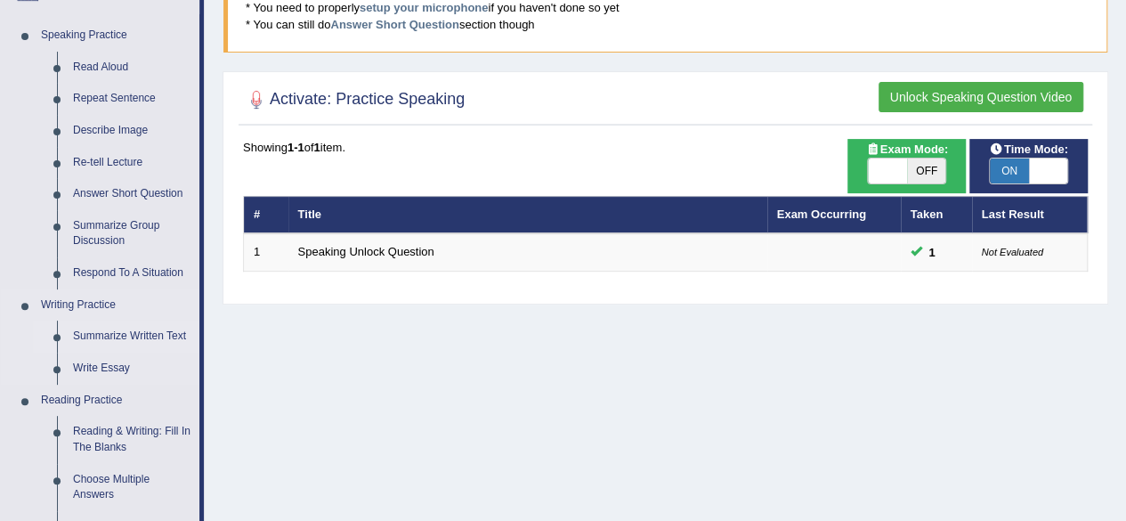
click at [105, 337] on link "Summarize Written Text" at bounding box center [132, 337] width 134 height 32
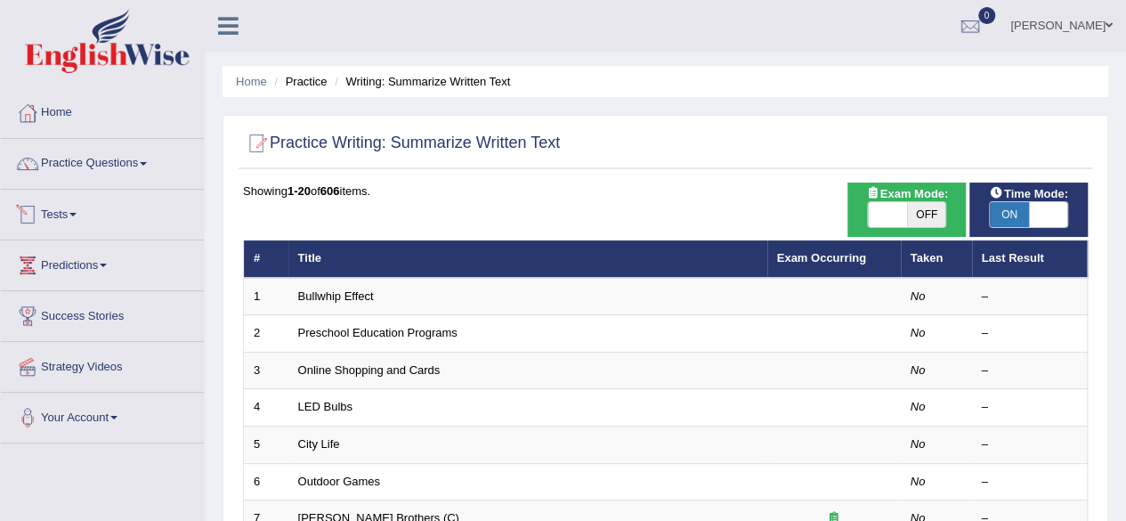
click at [53, 207] on link "Tests" at bounding box center [102, 212] width 203 height 45
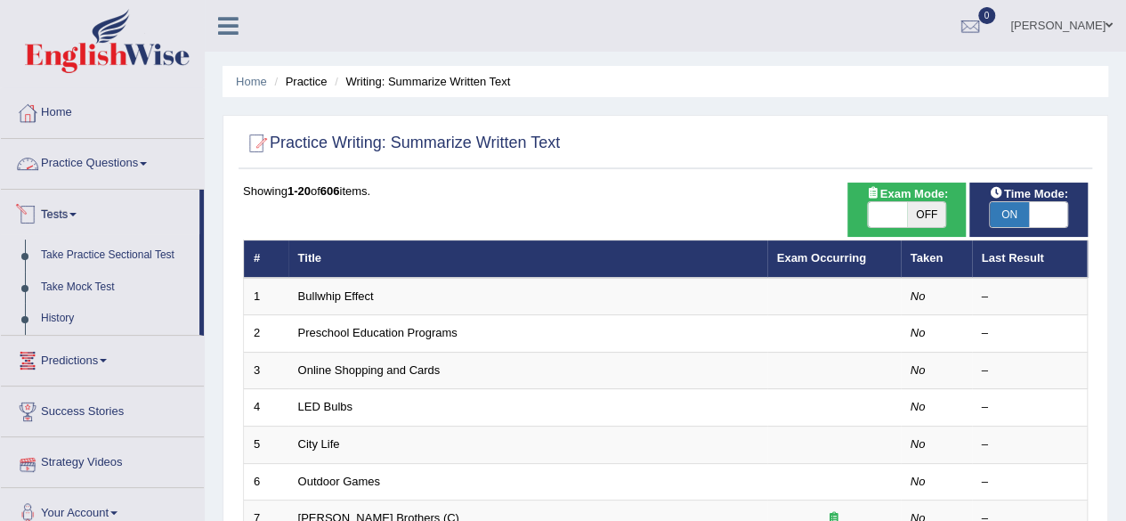
click at [79, 159] on link "Practice Questions" at bounding box center [102, 161] width 203 height 45
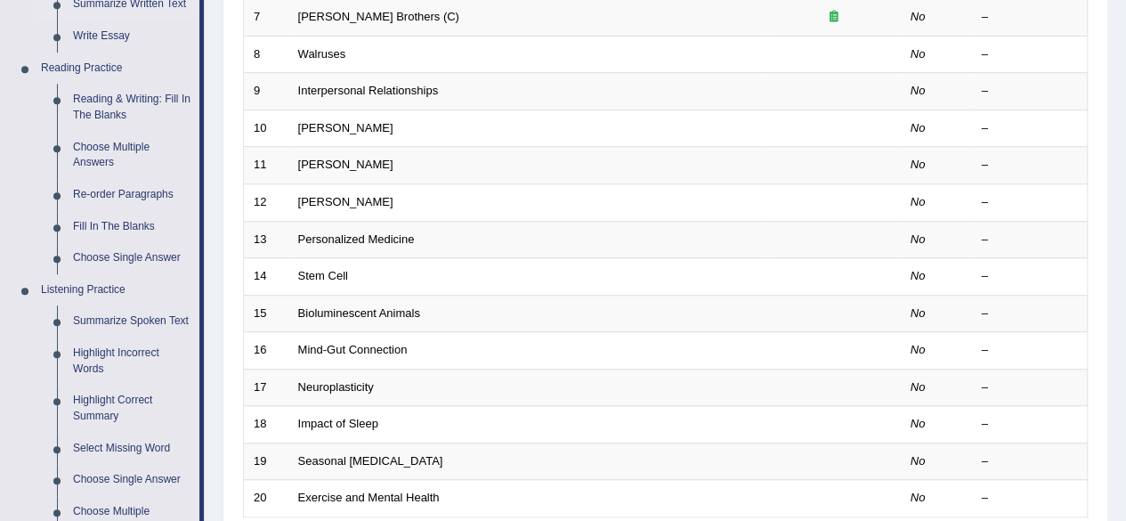
scroll to position [588, 0]
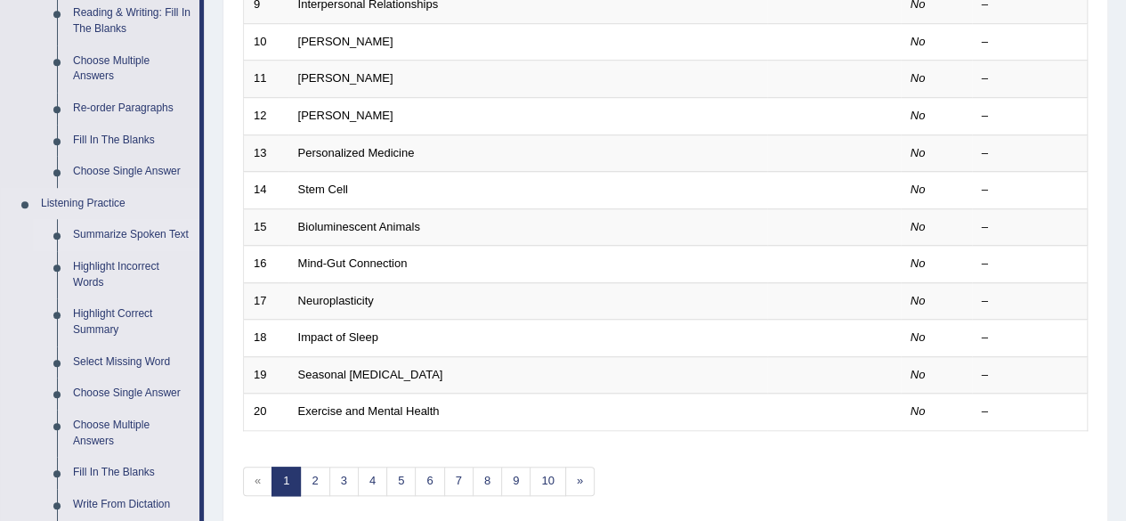
click at [99, 232] on link "Summarize Spoken Text" at bounding box center [132, 235] width 134 height 32
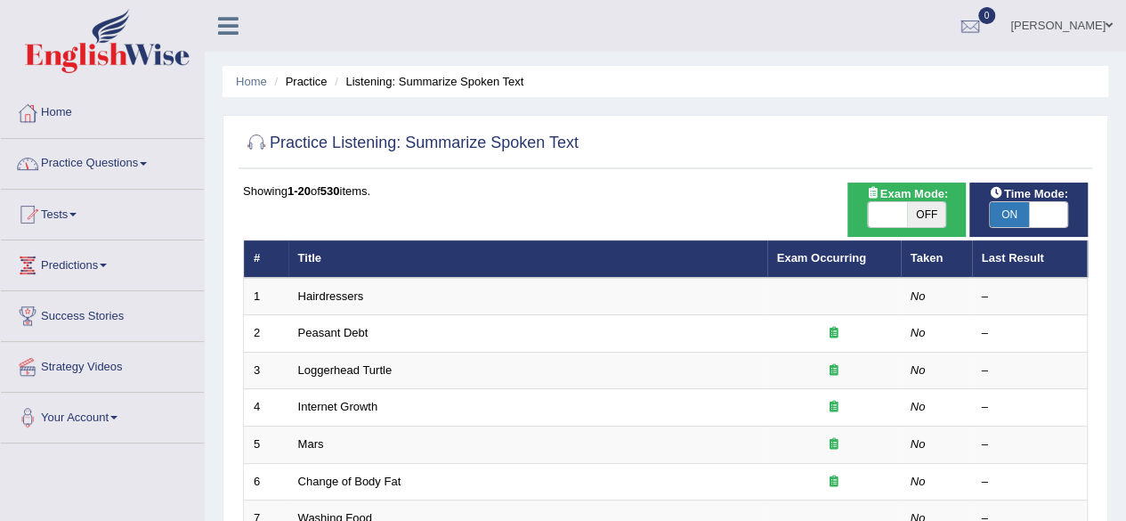
click at [84, 166] on link "Practice Questions" at bounding box center [102, 161] width 203 height 45
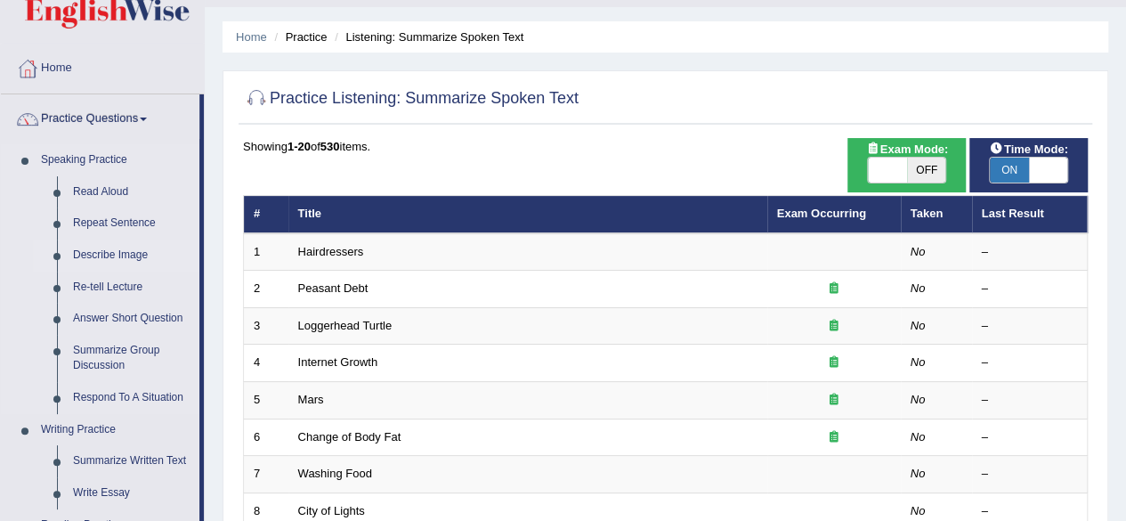
scroll to position [85, 0]
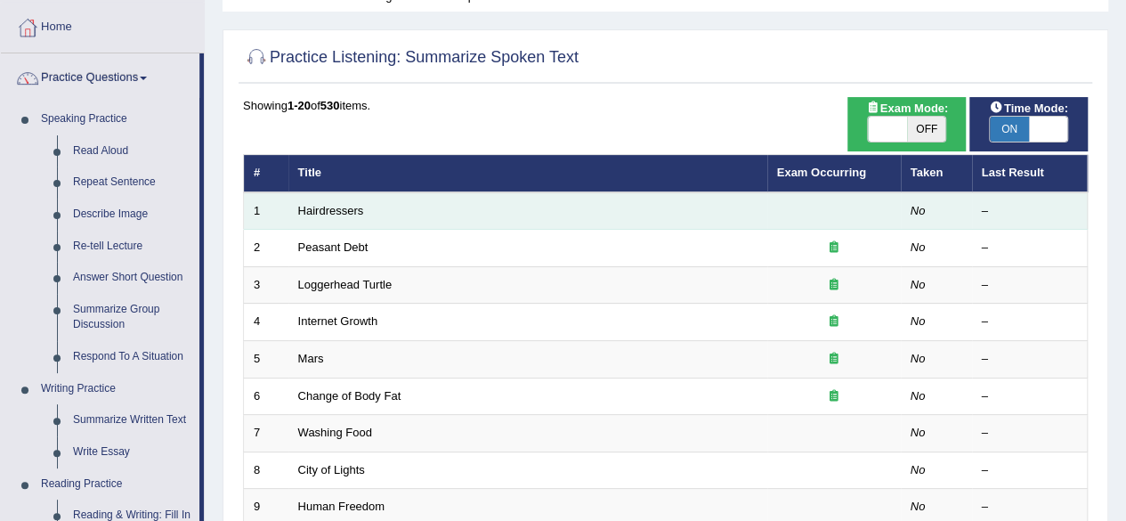
click at [296, 209] on td "Hairdressers" at bounding box center [527, 210] width 479 height 37
click at [337, 208] on link "Hairdressers" at bounding box center [331, 210] width 66 height 13
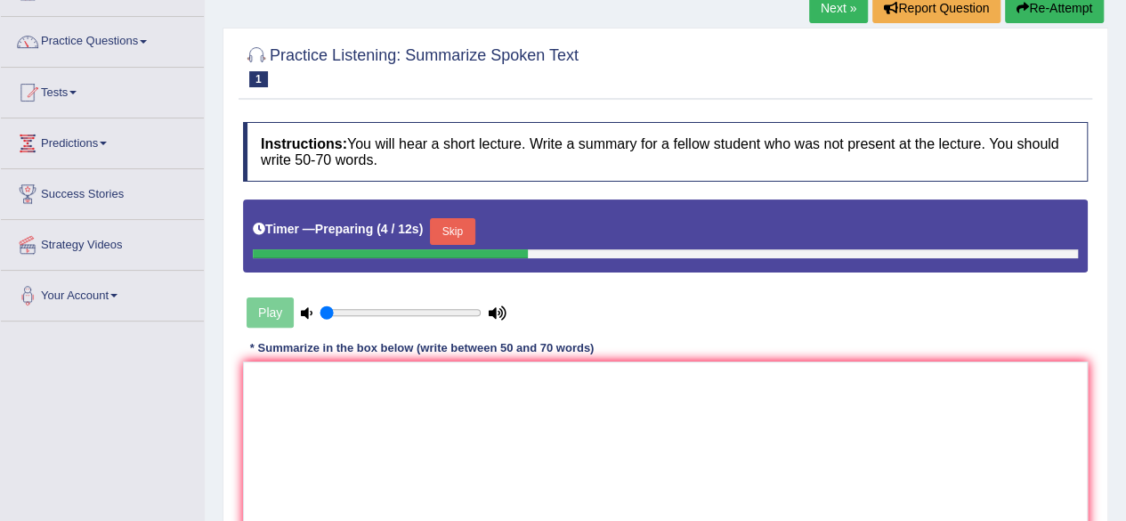
scroll to position [123, 0]
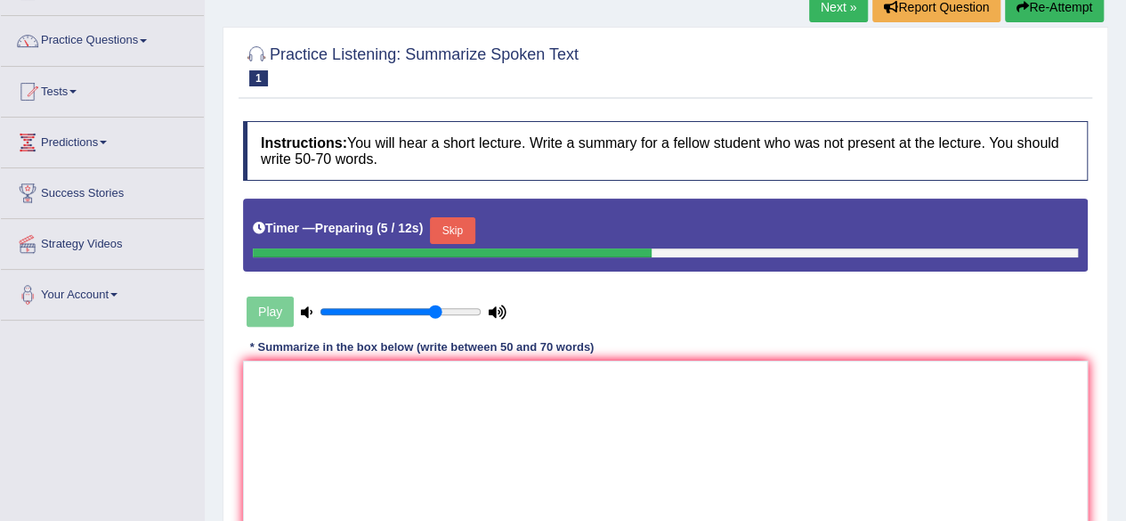
type input "0.75"
click at [432, 305] on input "range" at bounding box center [401, 312] width 162 height 14
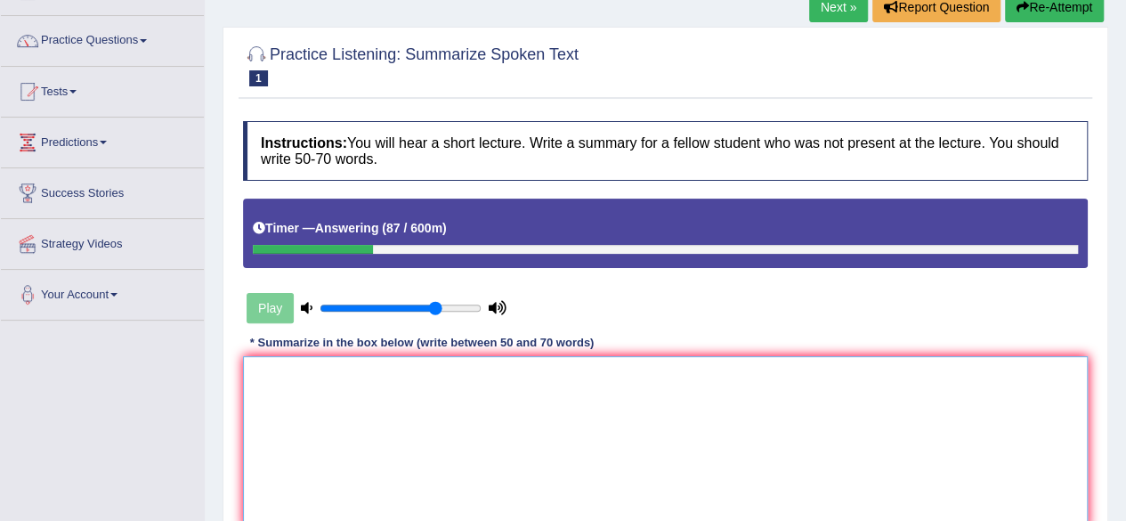
click at [323, 411] on textarea at bounding box center [665, 442] width 845 height 173
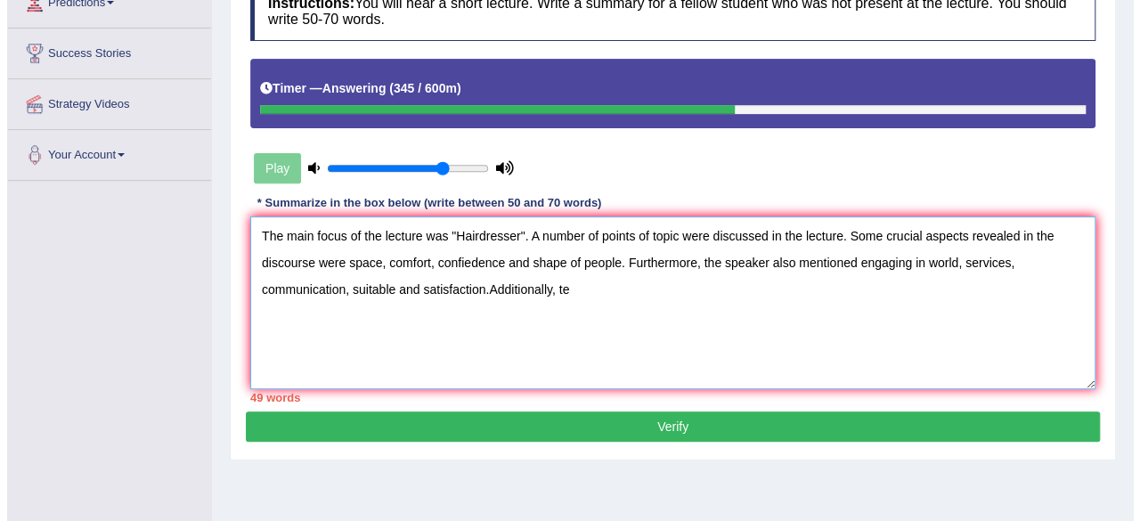
scroll to position [264, 0]
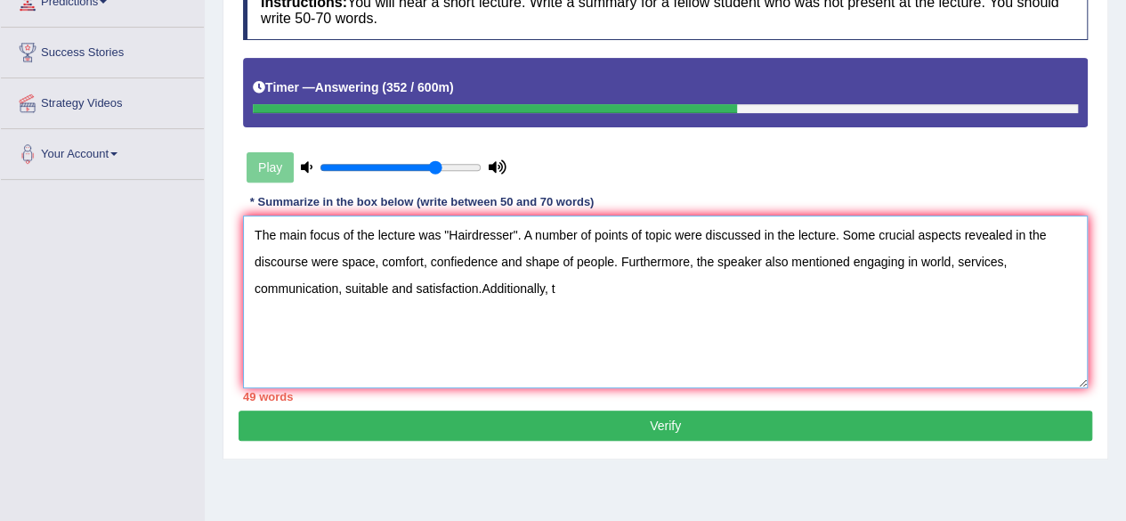
click at [693, 260] on textarea "The main focus of the lecture was "Hairdresser". A number of points of topic we…" at bounding box center [665, 301] width 845 height 173
click at [570, 274] on textarea "The main focus of the lecture was "Hairdresser". A number of points of topic we…" at bounding box center [665, 301] width 845 height 173
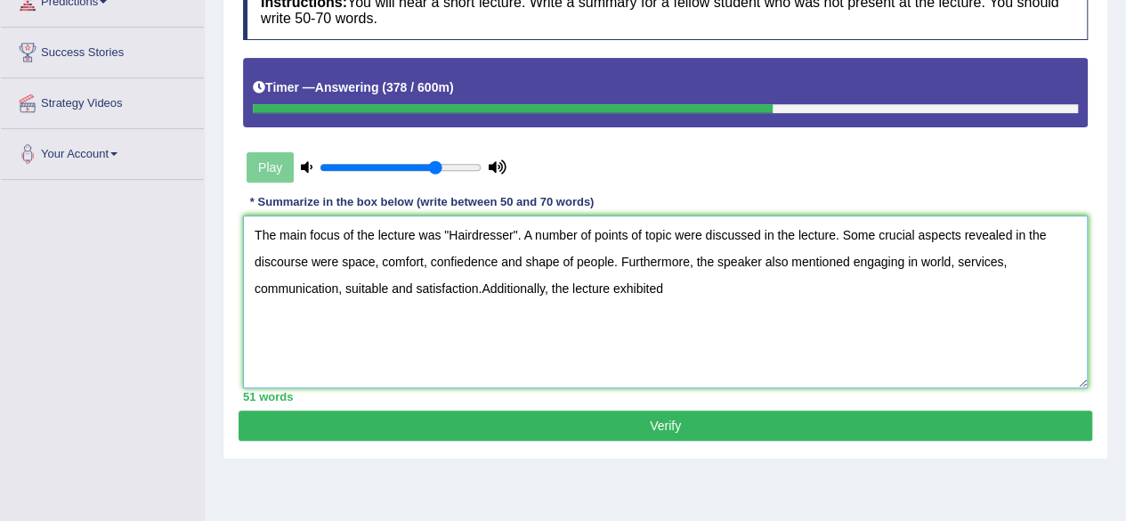
click at [604, 285] on textarea "The main focus of the lecture was "Hairdresser". A number of points of topic we…" at bounding box center [665, 301] width 845 height 173
click at [608, 286] on textarea "The main focus of the lecture was "Hairdresser". A number of points of topic we…" at bounding box center [665, 301] width 845 height 173
click at [699, 286] on textarea "The main focus of the lecture was "Hairdresser". A number of points of topic we…" at bounding box center [665, 301] width 845 height 173
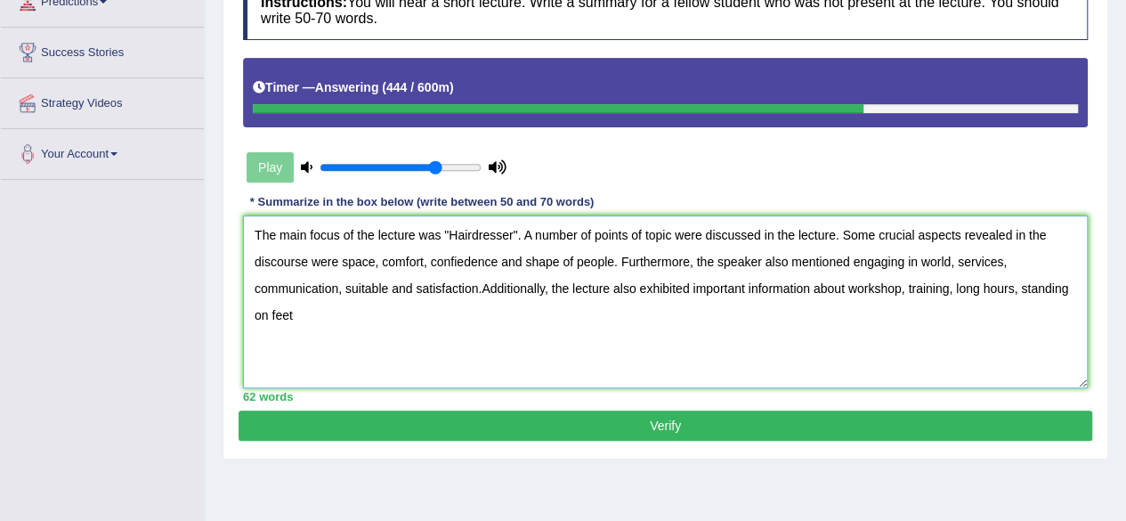
click at [1019, 288] on textarea "The main focus of the lecture was "Hairdresser". A number of points of topic we…" at bounding box center [665, 301] width 845 height 173
click at [1023, 288] on textarea "The main focus of the lecture was "Hairdresser". A number of points of topic we…" at bounding box center [665, 301] width 845 height 173
click at [347, 313] on textarea "The main focus of the lecture was "Hairdresser". A number of points of topic we…" at bounding box center [665, 301] width 845 height 173
click at [516, 316] on textarea "The main focus of the lecture was "Hairdresser". A number of points of topic we…" at bounding box center [665, 301] width 845 height 173
click at [552, 313] on textarea "The main focus of the lecture was "Hairdresser". A number of points of topic we…" at bounding box center [665, 301] width 845 height 173
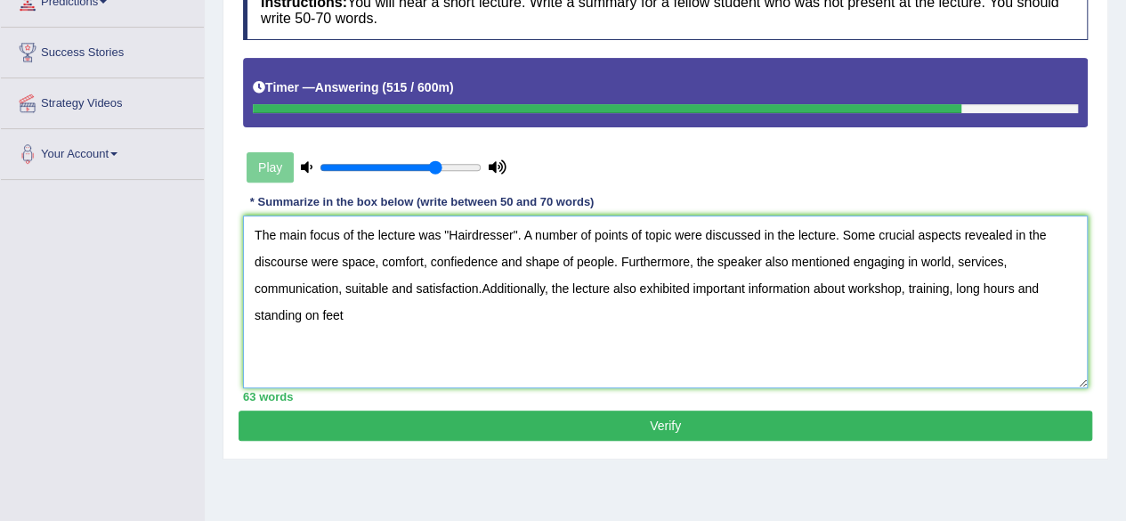
click at [1045, 289] on textarea "The main focus of the lecture was "Hairdresser". A number of points of topic we…" at bounding box center [665, 301] width 845 height 173
click at [294, 312] on textarea "The main focus of the lecture was "Hairdresser". A number of points of topic we…" at bounding box center [665, 301] width 845 height 173
type textarea "The main focus of the lecture was "Hairdresser". A number of points of topic we…"
click at [626, 426] on button "Verify" at bounding box center [666, 425] width 854 height 30
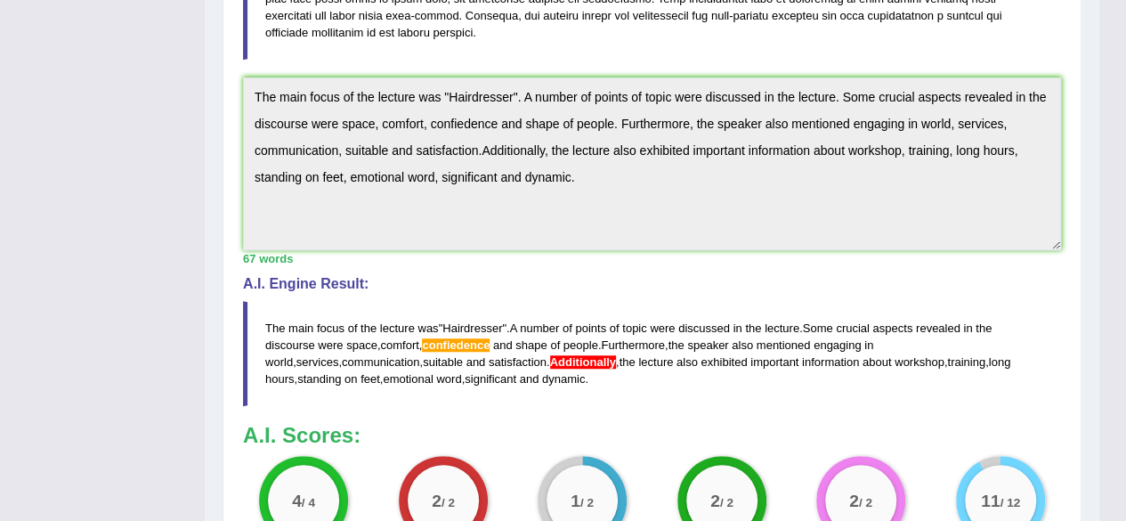
scroll to position [527, 0]
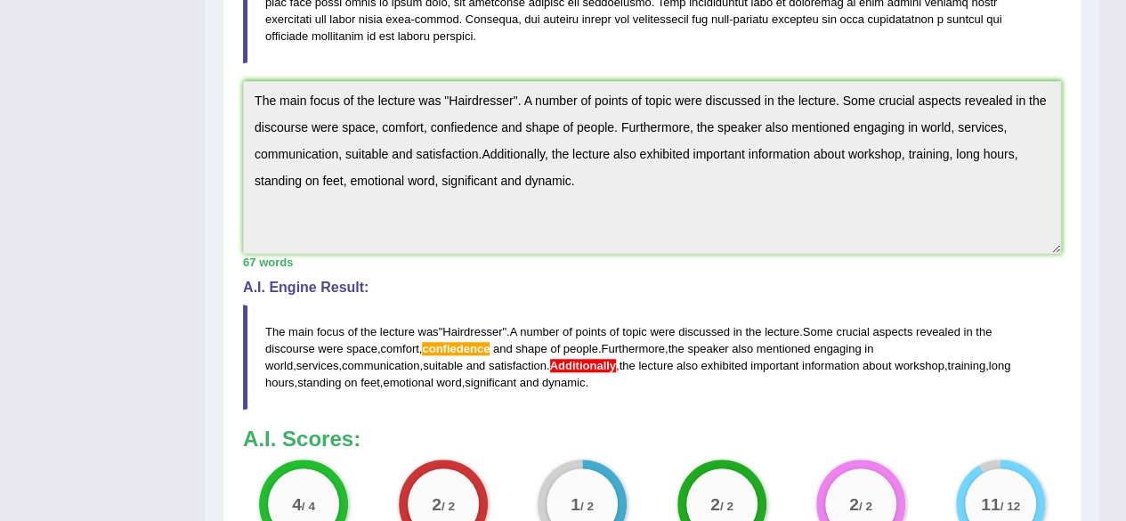
click at [550, 362] on span "Additionally" at bounding box center [583, 365] width 66 height 13
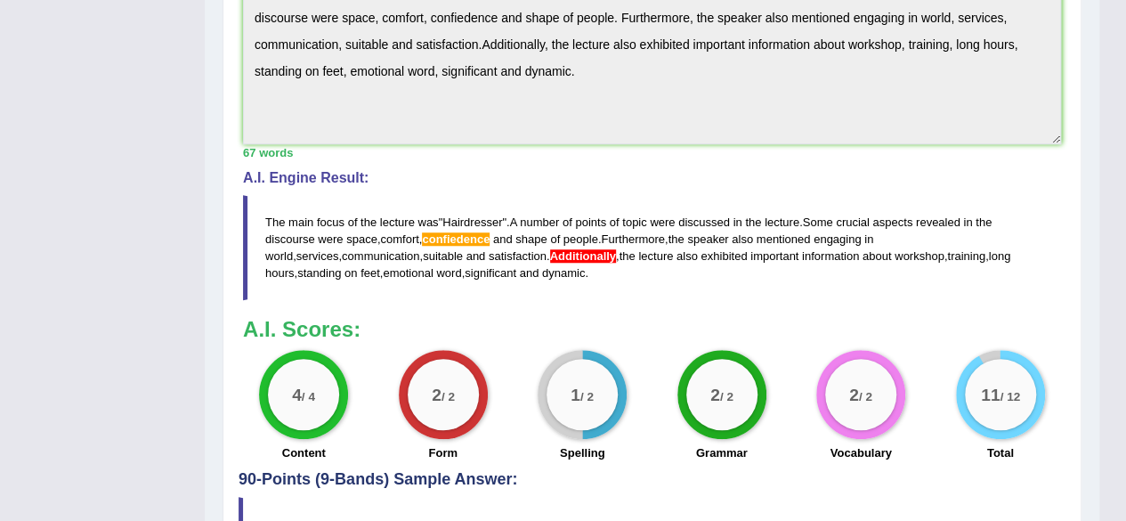
scroll to position [645, 0]
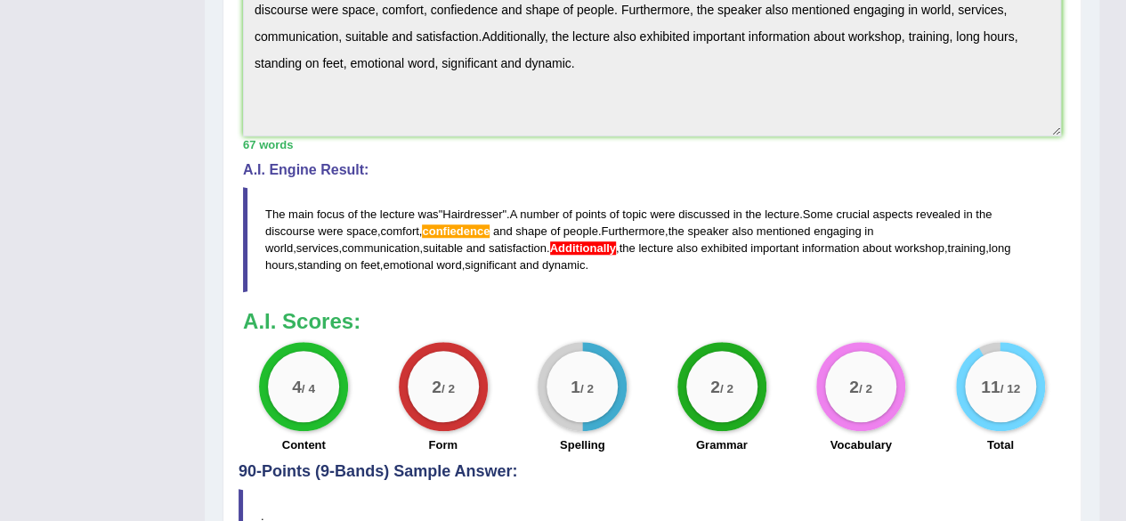
click at [463, 227] on span "confiedence" at bounding box center [456, 230] width 68 height 13
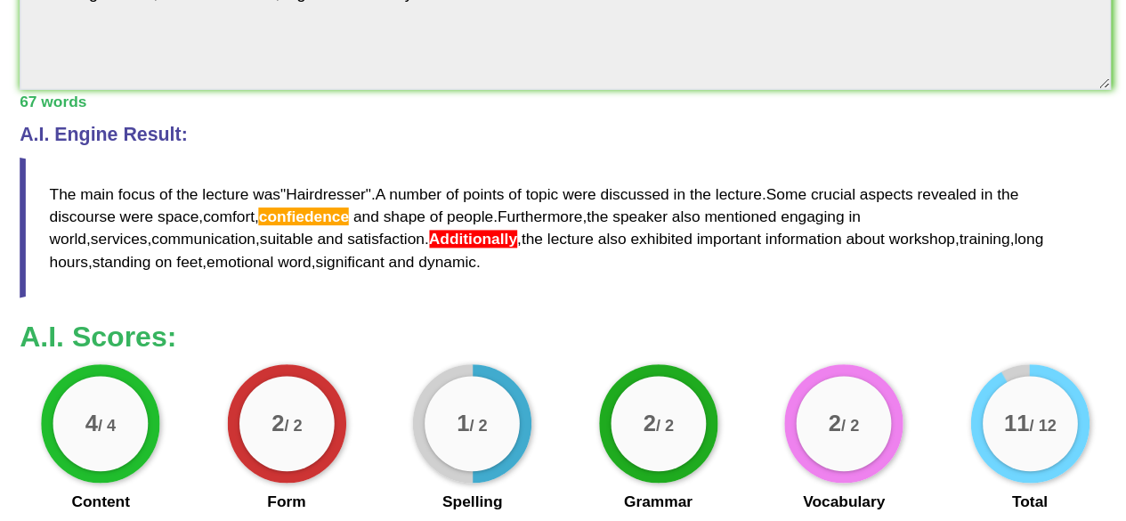
drag, startPoint x: 463, startPoint y: 227, endPoint x: 449, endPoint y: 343, distance: 116.6
click at [475, 324] on div "Instructions: You will hear a short lecture. Write a summary for a fellow stude…" at bounding box center [652, 26] width 827 height 873
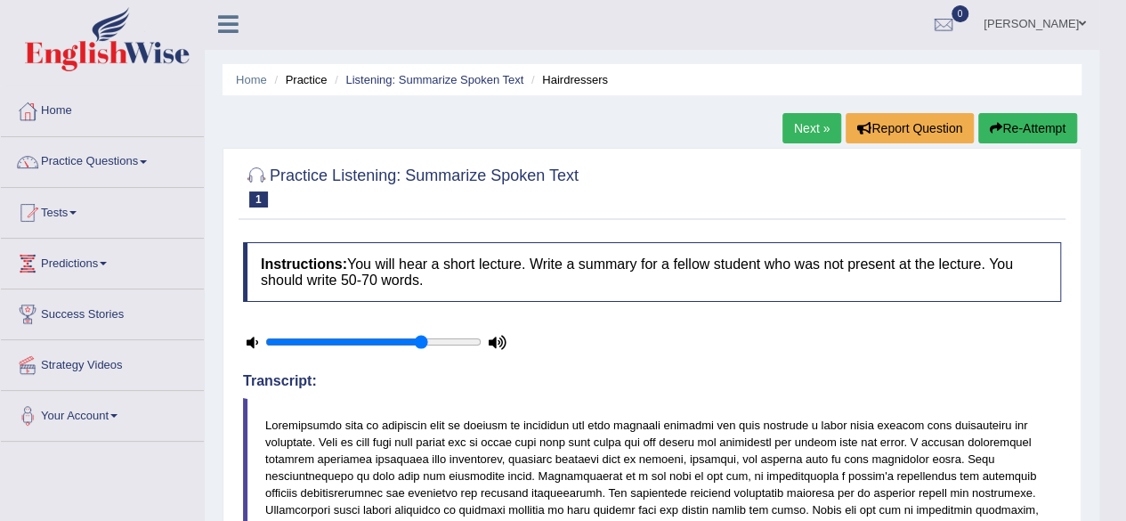
scroll to position [2, 0]
